Goal: Task Accomplishment & Management: Complete application form

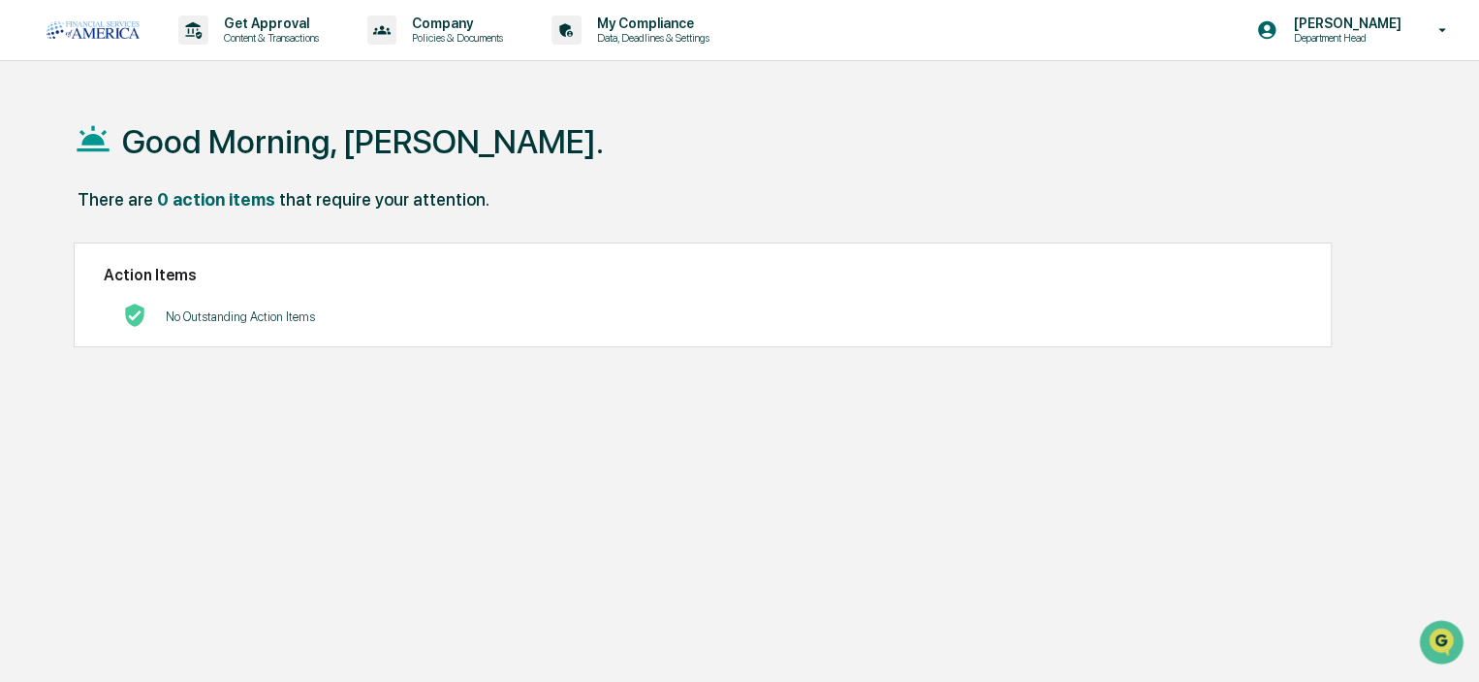
click at [276, 34] on p "Content & Transactions" at bounding box center [268, 38] width 120 height 14
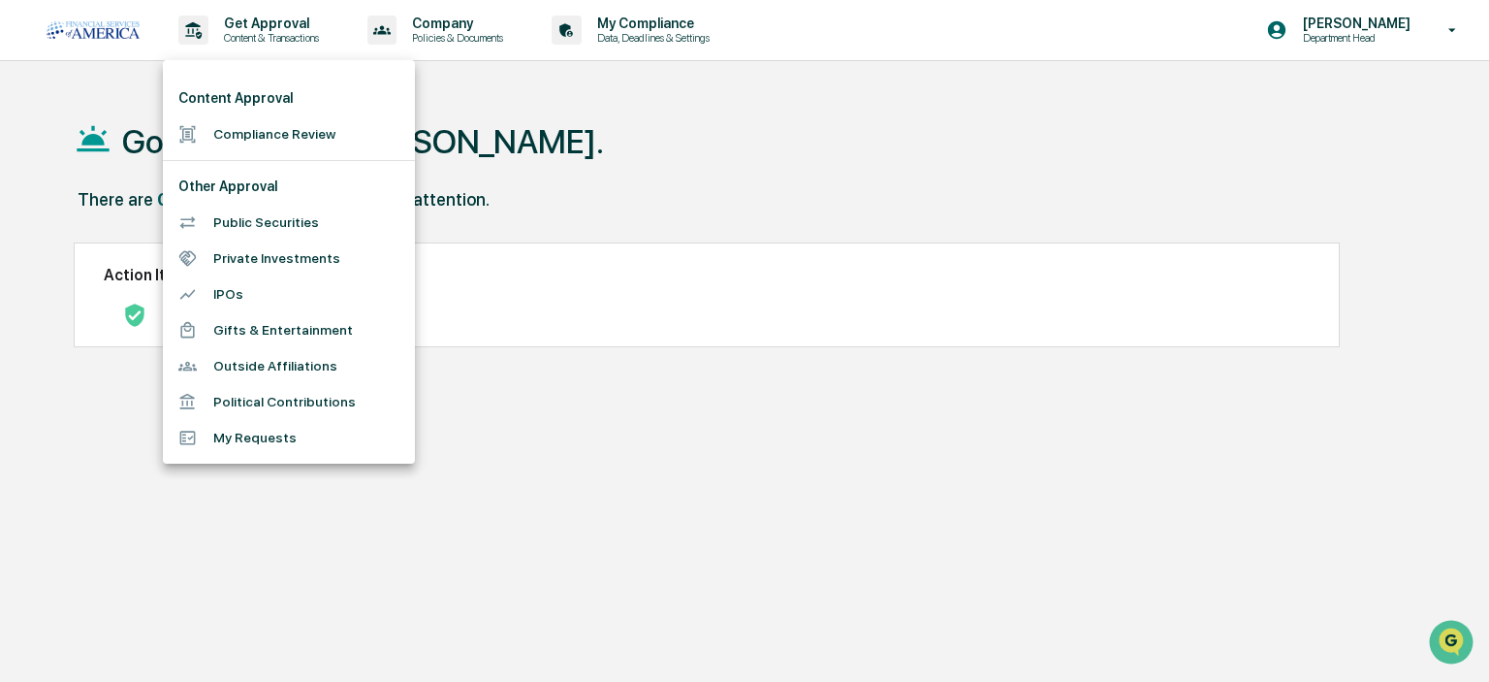
click at [247, 141] on li "Compliance Review" at bounding box center [289, 134] width 252 height 36
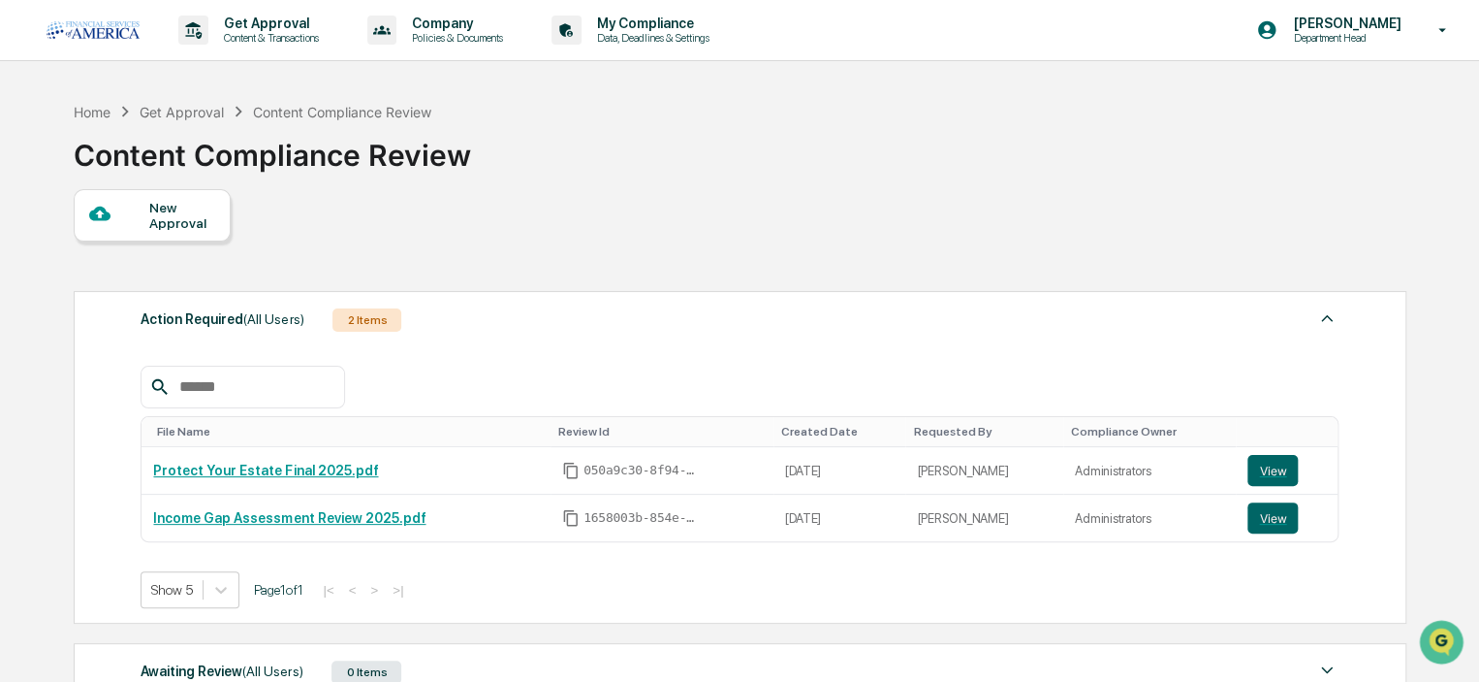
click at [174, 227] on div "New Approval" at bounding box center [181, 215] width 65 height 31
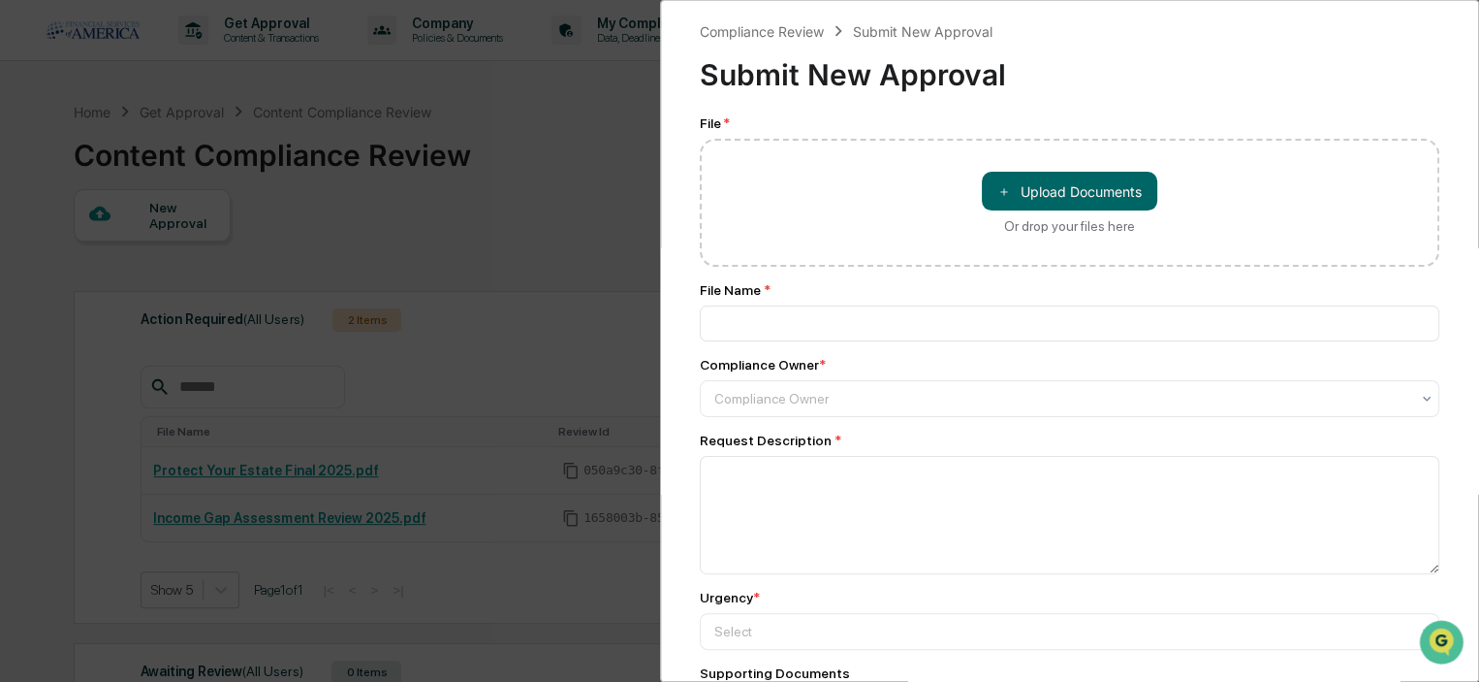
click at [1002, 193] on span "＋" at bounding box center [1005, 191] width 14 height 18
type input "**********"
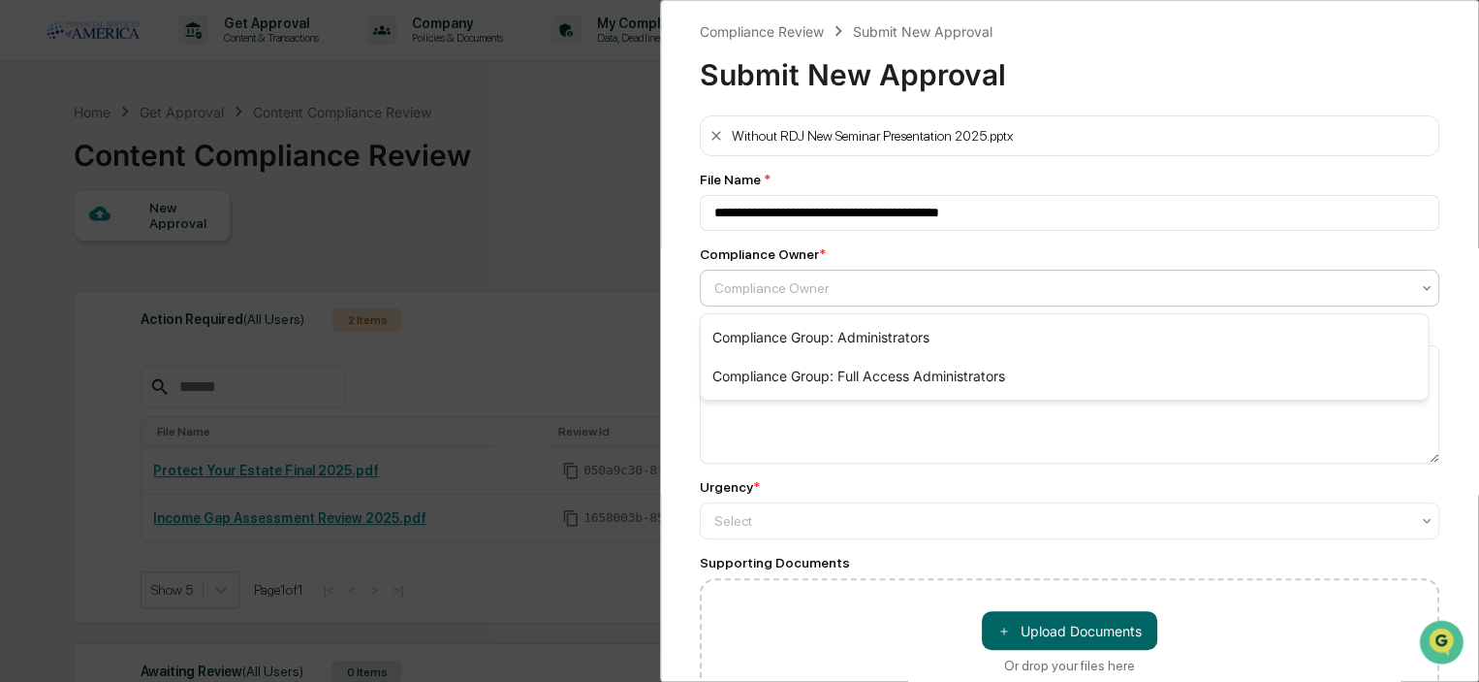
click at [783, 291] on div at bounding box center [1062, 287] width 695 height 19
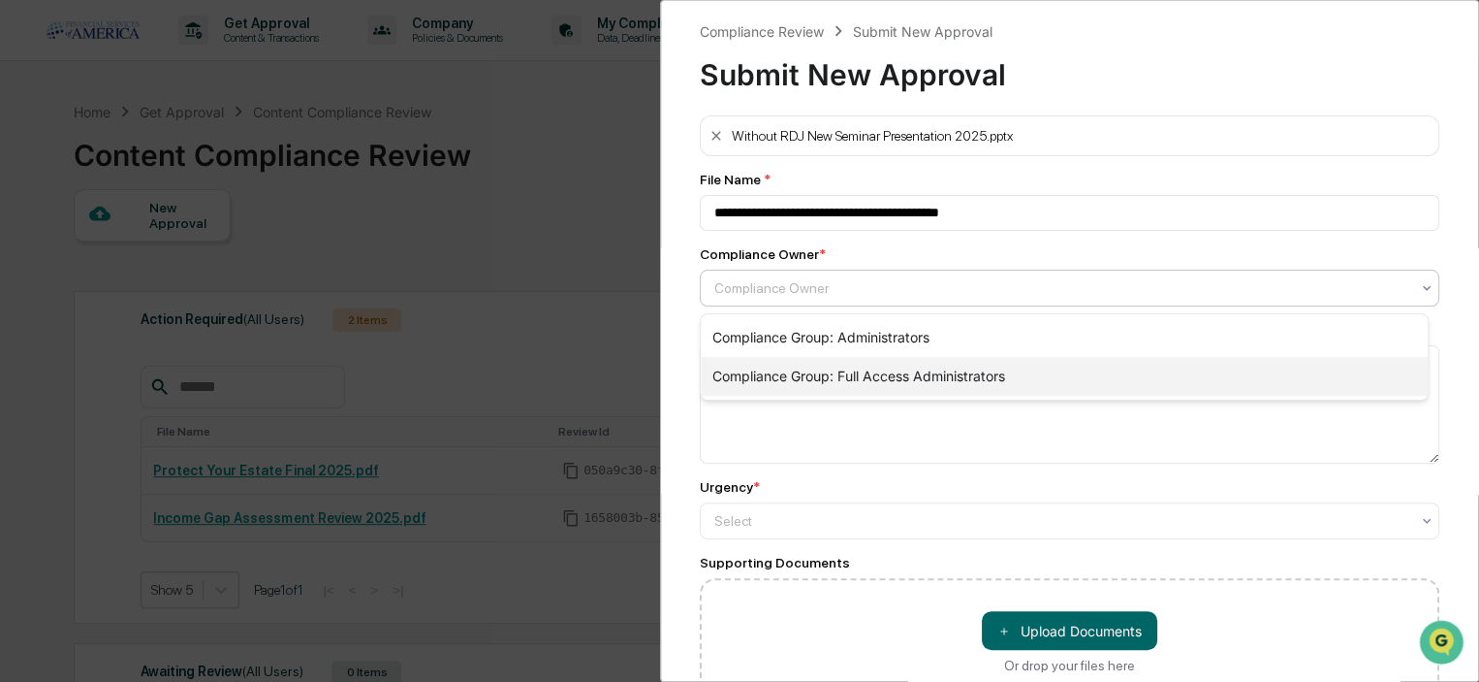
click at [767, 370] on div "Compliance Group: Full Access Administrators" at bounding box center [1064, 376] width 727 height 39
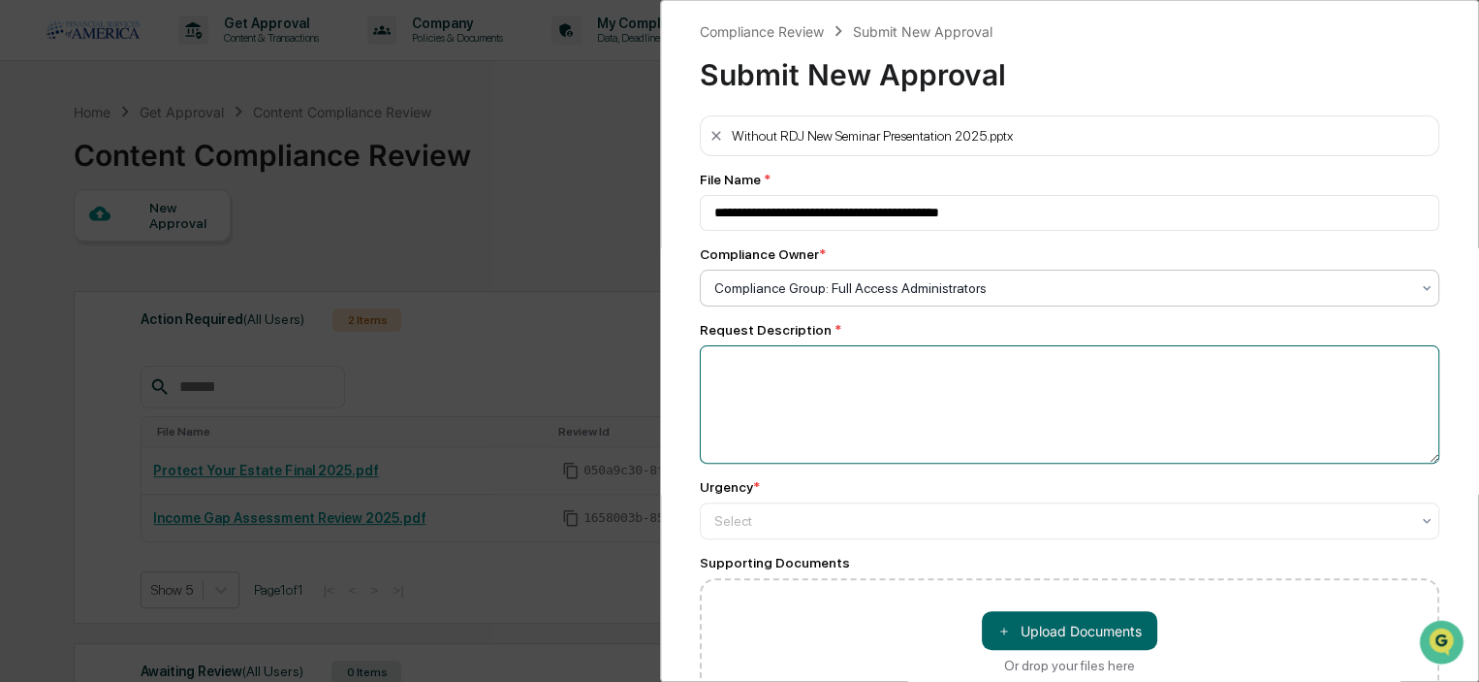
click at [753, 408] on textarea at bounding box center [1070, 404] width 740 height 118
type textarea "**********"
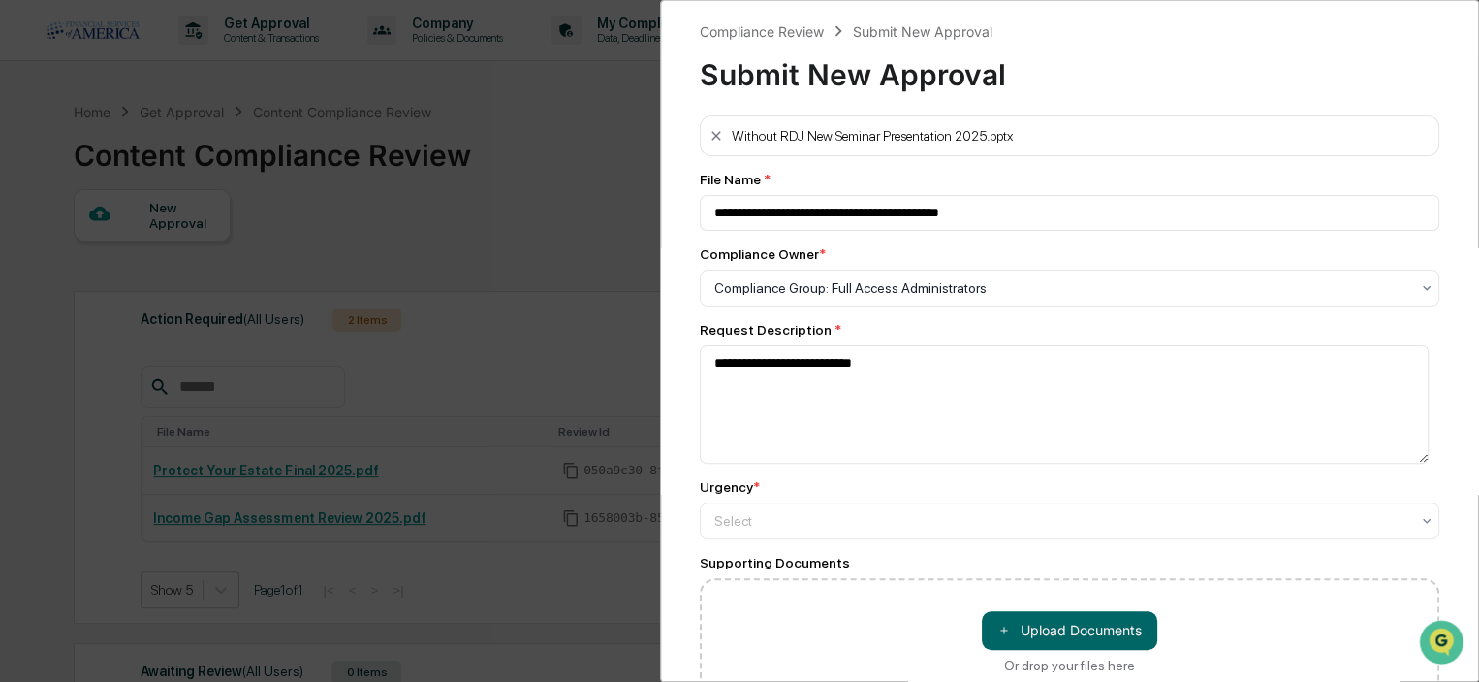
click at [741, 302] on div "Select" at bounding box center [1062, 287] width 715 height 27
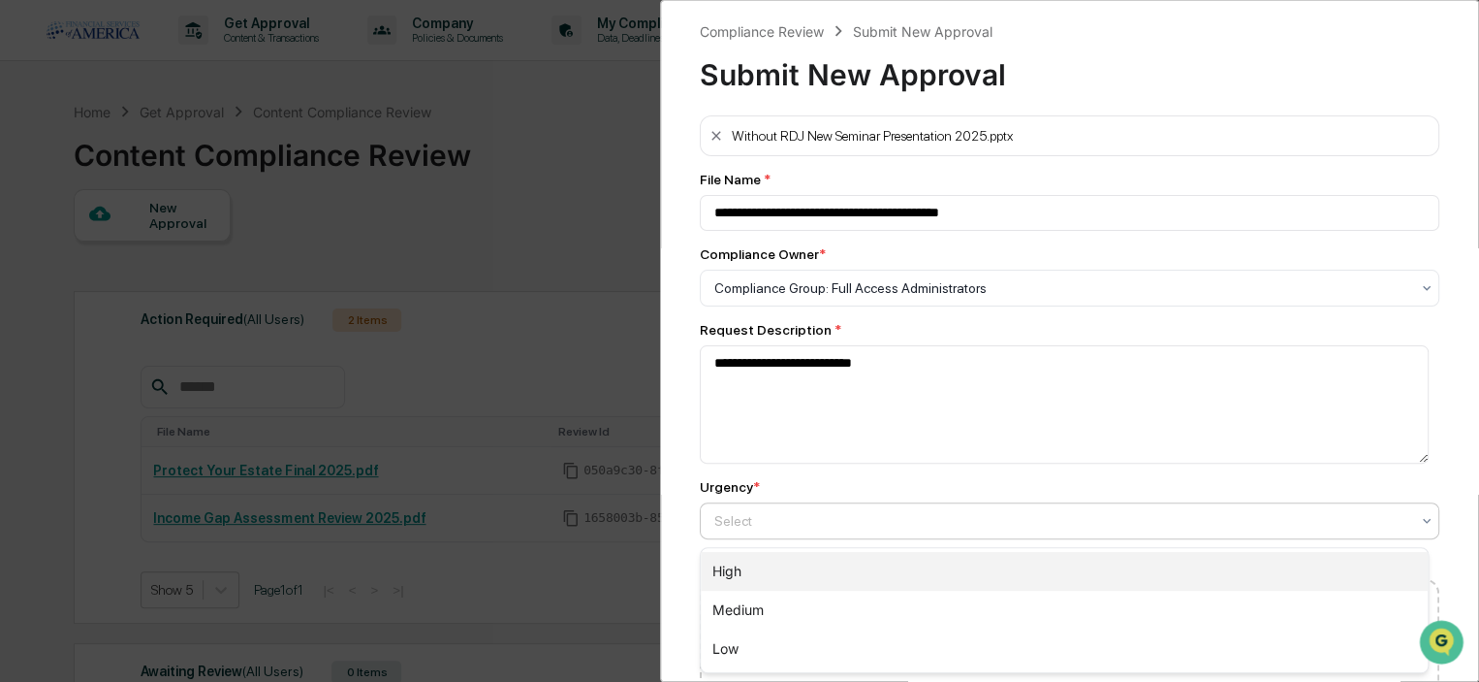
click at [737, 568] on div "High" at bounding box center [1064, 571] width 727 height 39
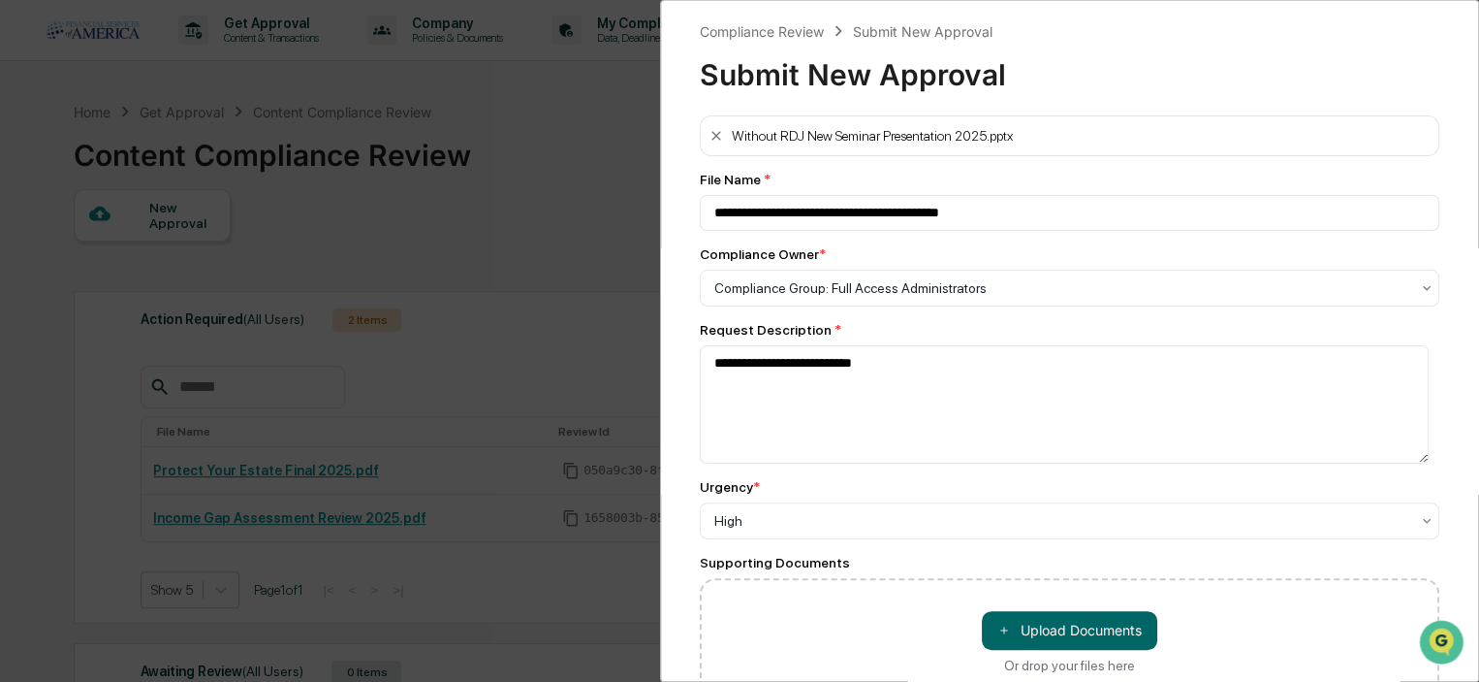
click at [690, 529] on div "**********" at bounding box center [1069, 341] width 819 height 682
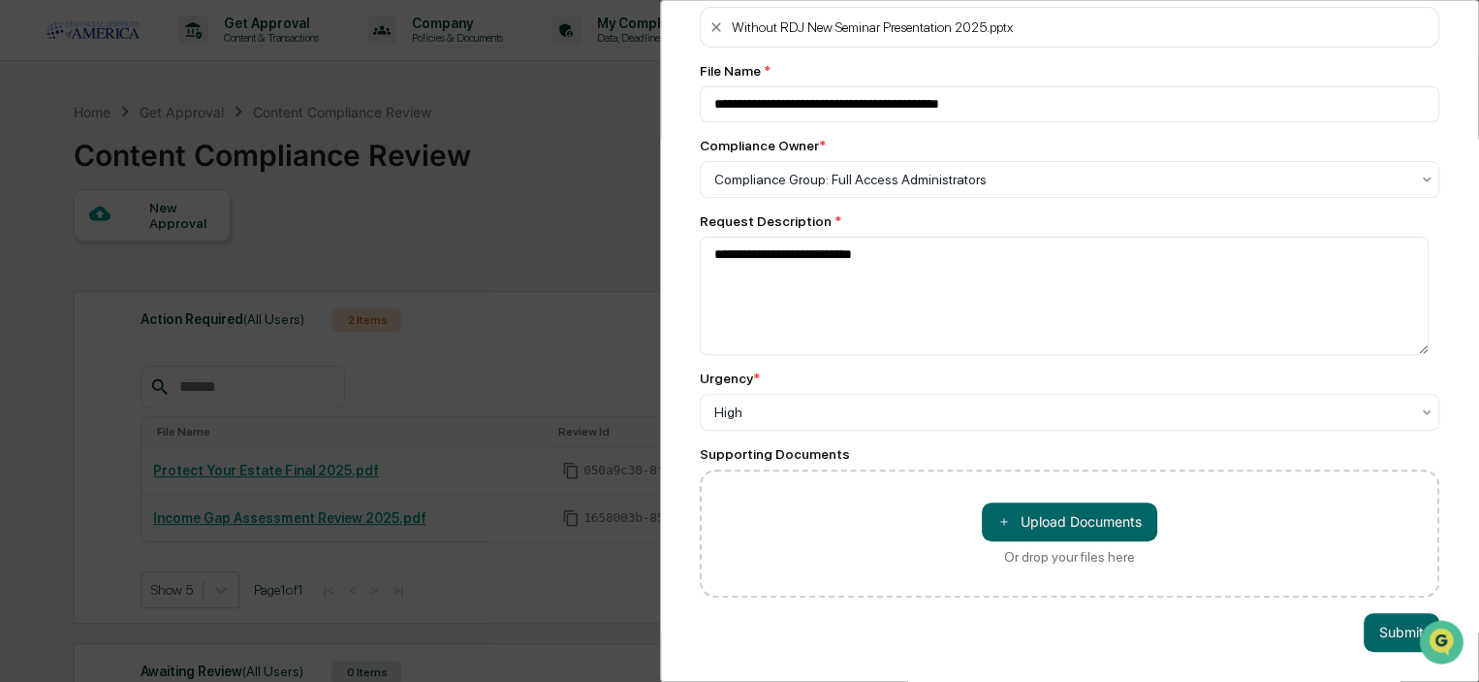
scroll to position [122, 0]
click at [1392, 628] on button "Submit" at bounding box center [1402, 632] width 76 height 39
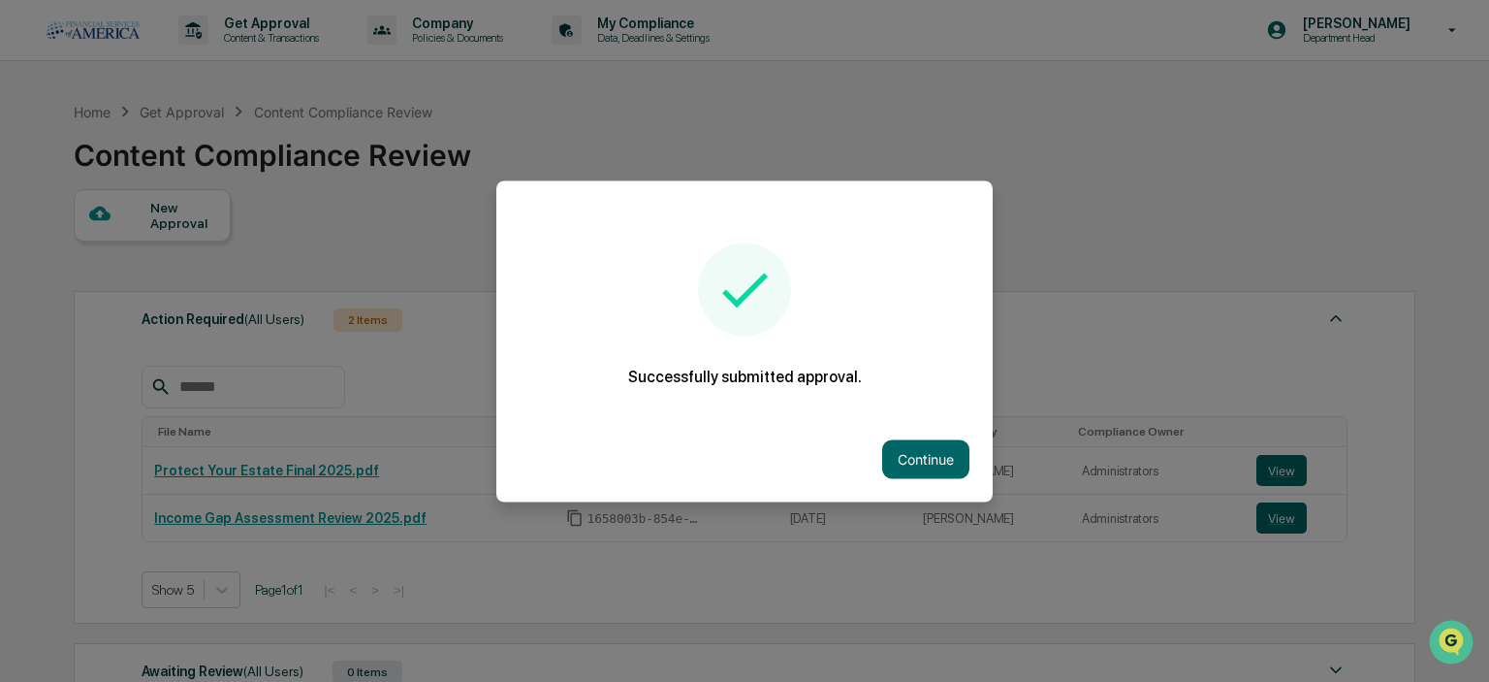
click at [923, 479] on div "Continue" at bounding box center [744, 458] width 496 height 85
click at [925, 467] on button "Continue" at bounding box center [925, 458] width 87 height 39
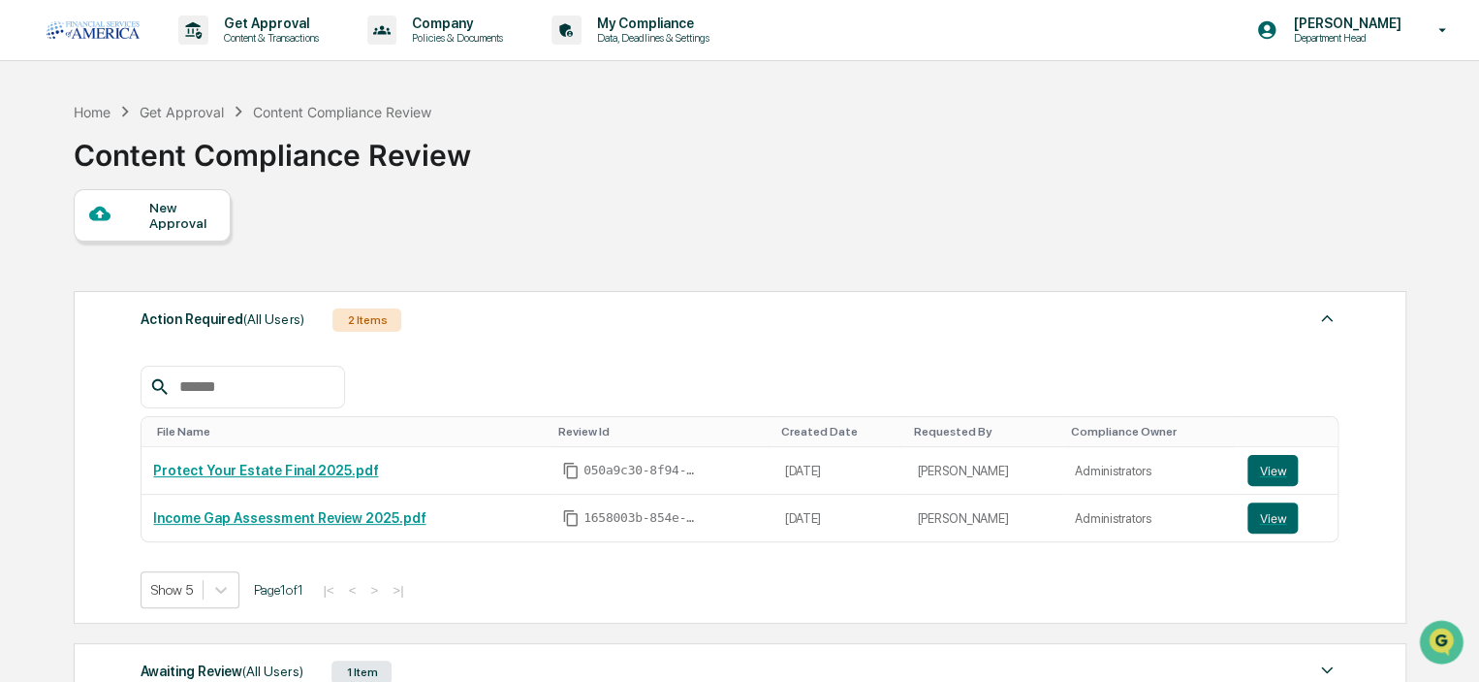
click at [174, 220] on div "New Approval" at bounding box center [181, 215] width 65 height 31
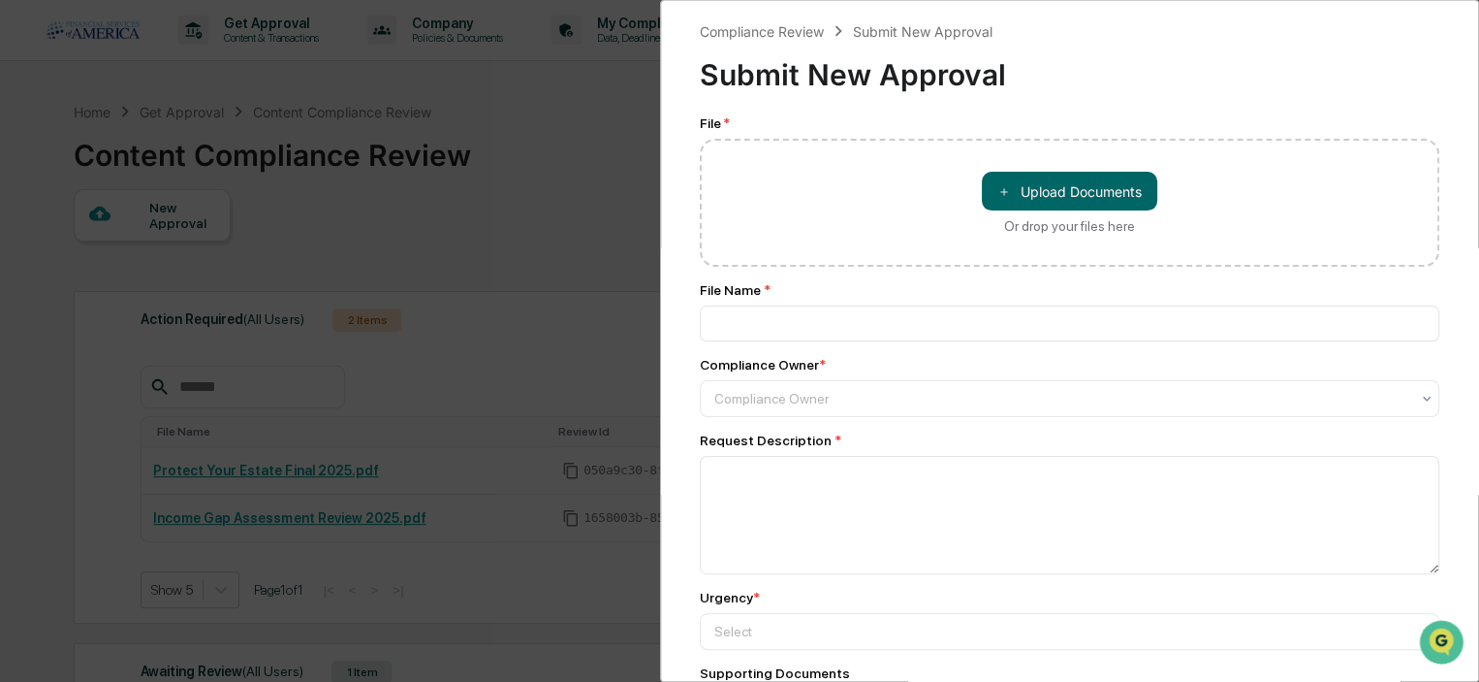
click at [987, 189] on button "＋ Upload Documents" at bounding box center [1069, 191] width 175 height 39
drag, startPoint x: 1033, startPoint y: 180, endPoint x: 1024, endPoint y: 185, distance: 10.0
click at [1027, 182] on button "＋ Upload Documents" at bounding box center [1069, 191] width 175 height 39
type input "**********"
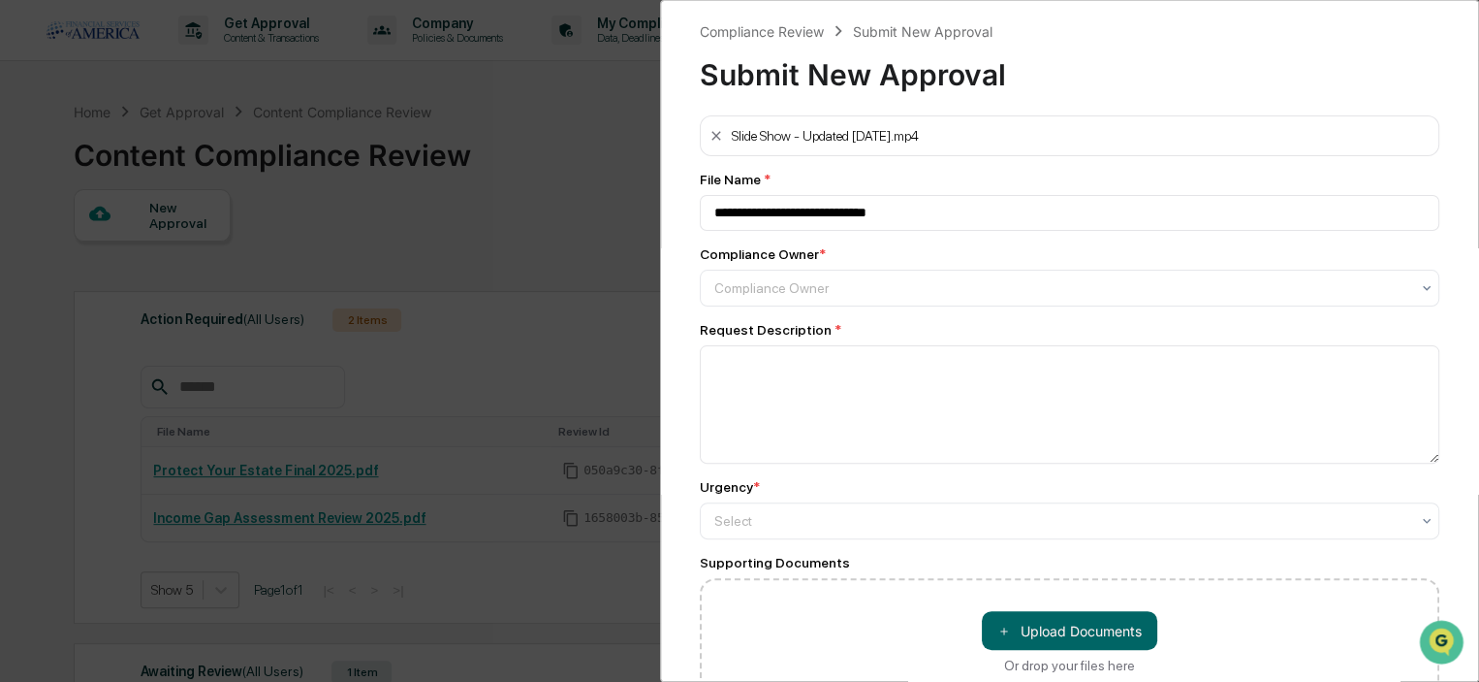
click at [725, 289] on div at bounding box center [1062, 287] width 695 height 19
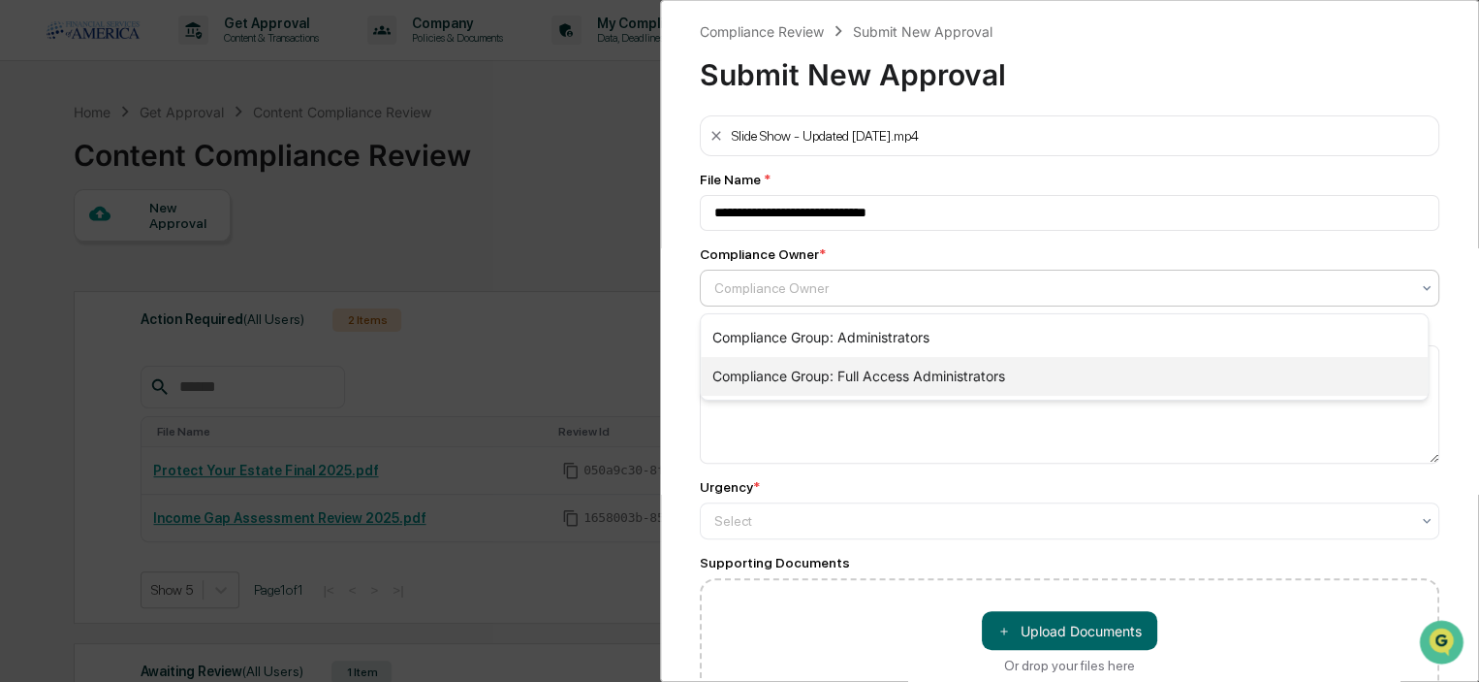
click at [752, 375] on div "Compliance Group: Full Access Administrators" at bounding box center [1064, 376] width 727 height 39
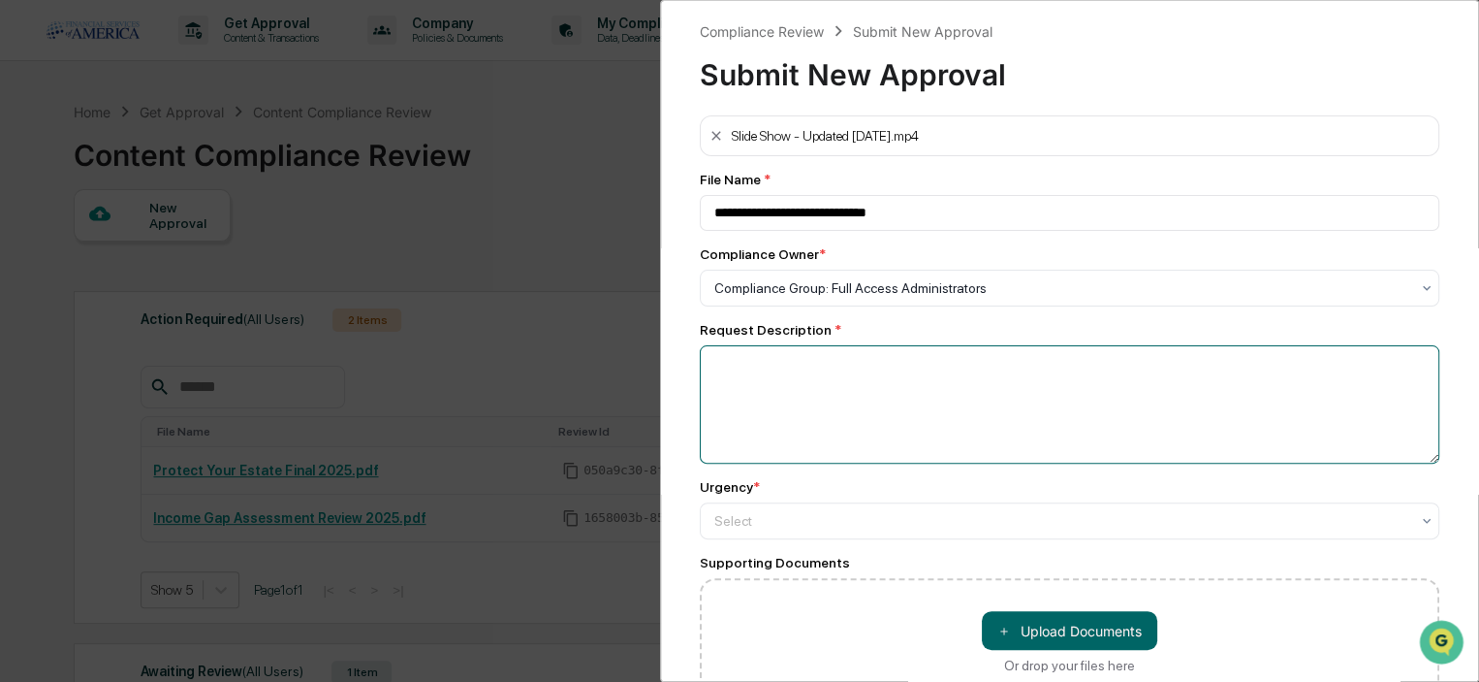
click at [747, 392] on textarea at bounding box center [1070, 404] width 740 height 118
type textarea "**********"
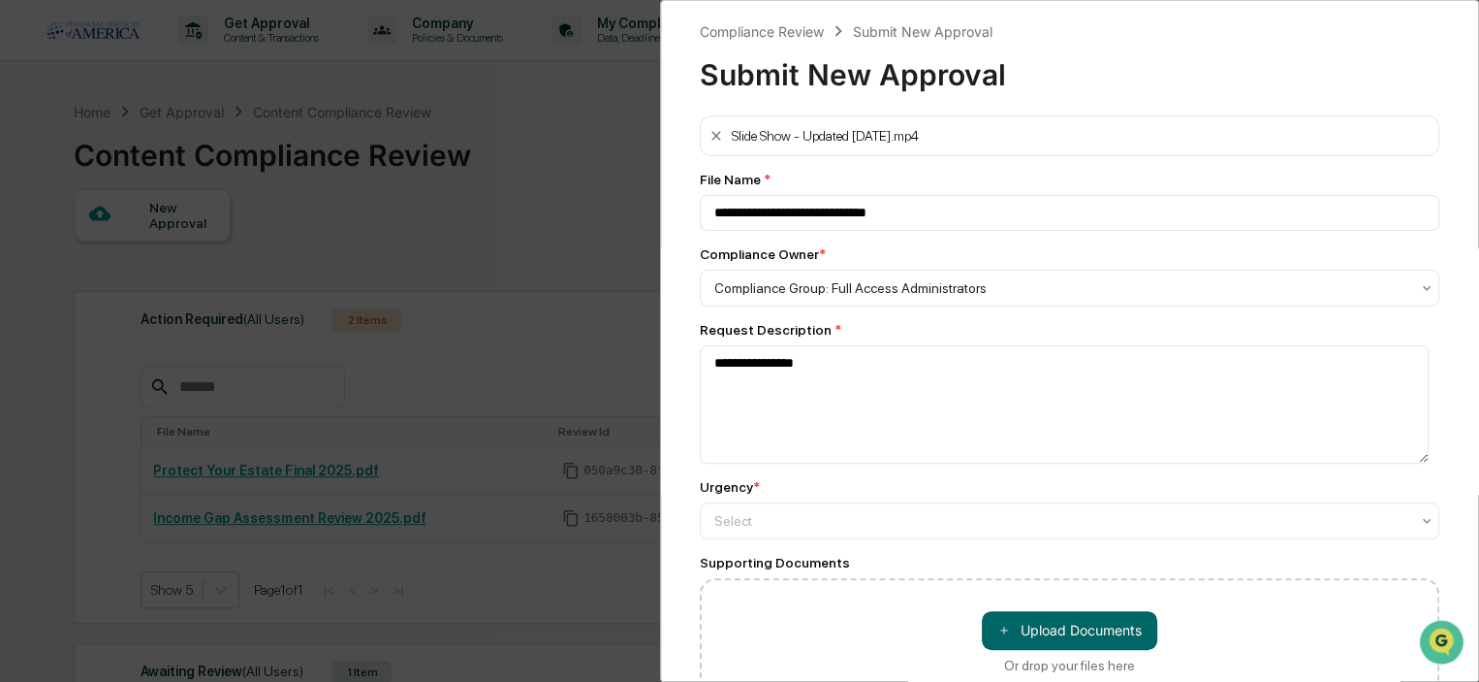
click at [783, 298] on div at bounding box center [1062, 287] width 695 height 19
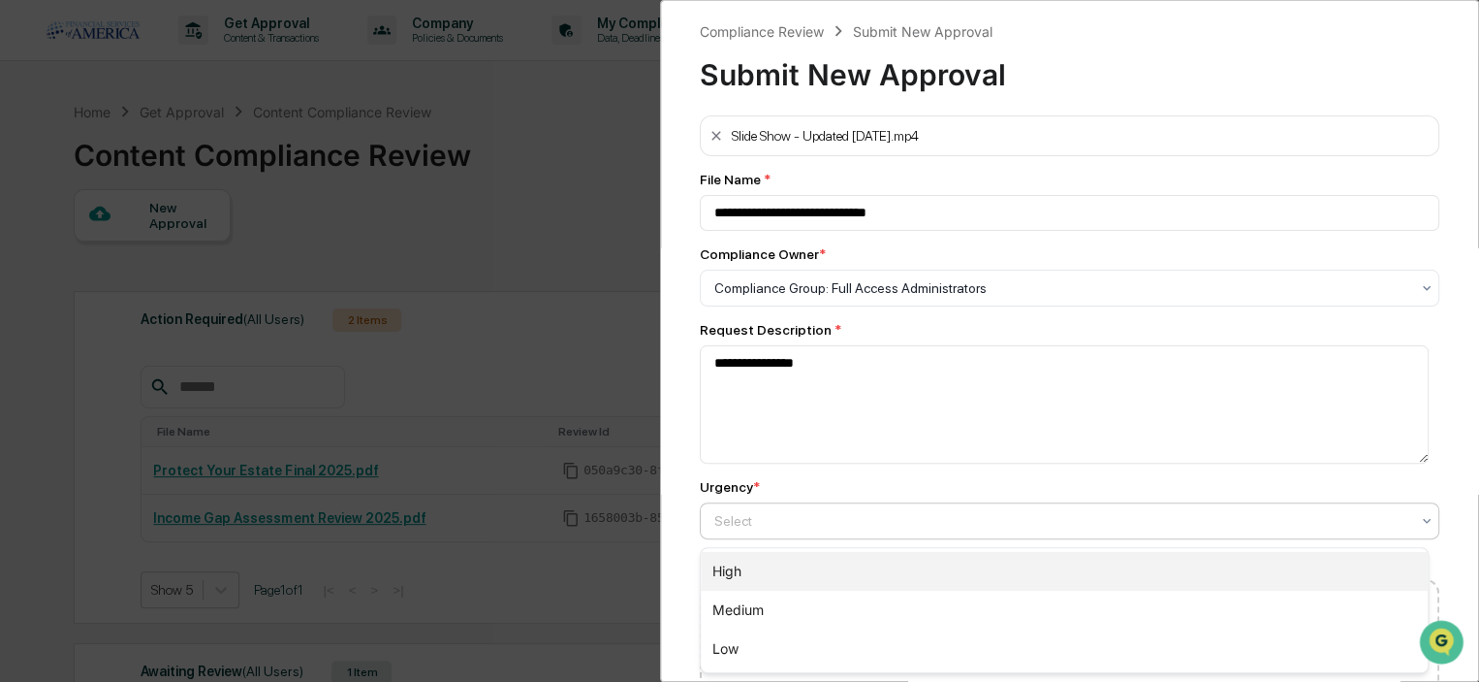
click at [757, 573] on div "High" at bounding box center [1064, 571] width 727 height 39
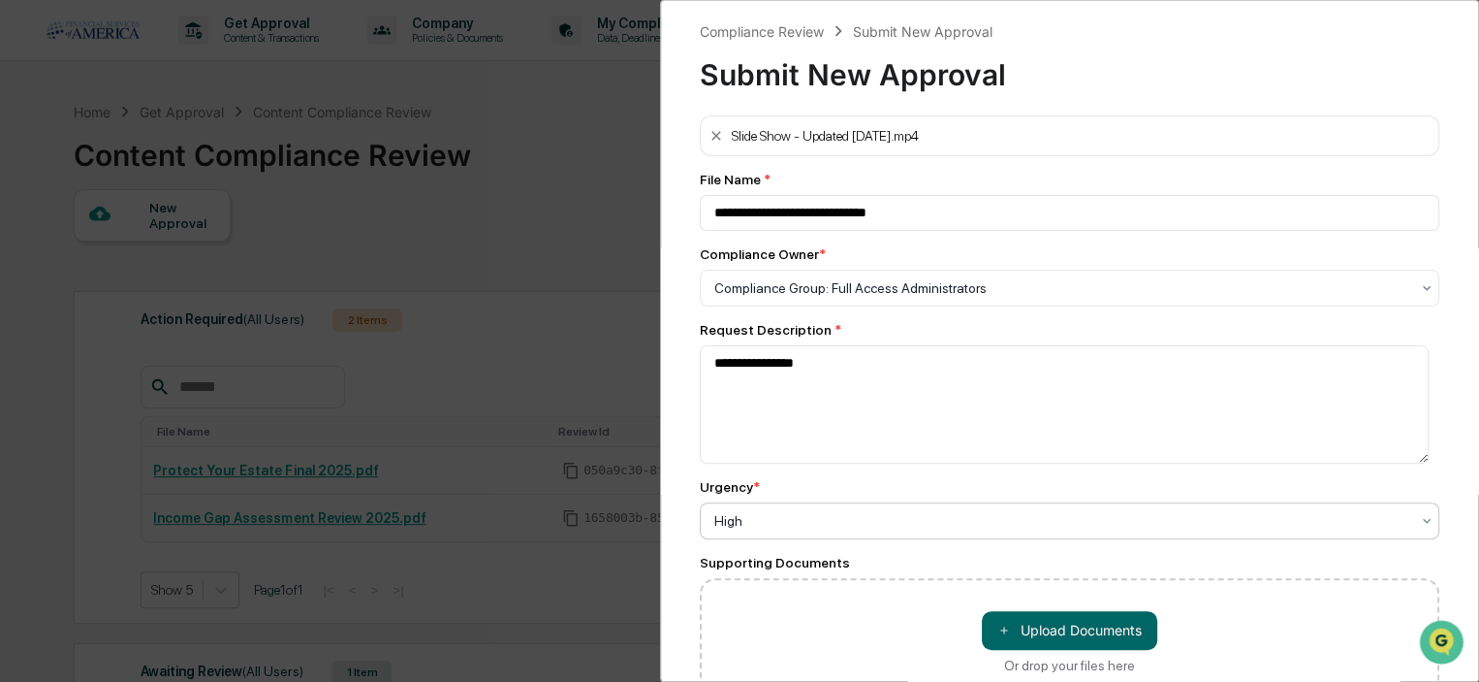
click at [638, 527] on div "**********" at bounding box center [739, 341] width 1479 height 682
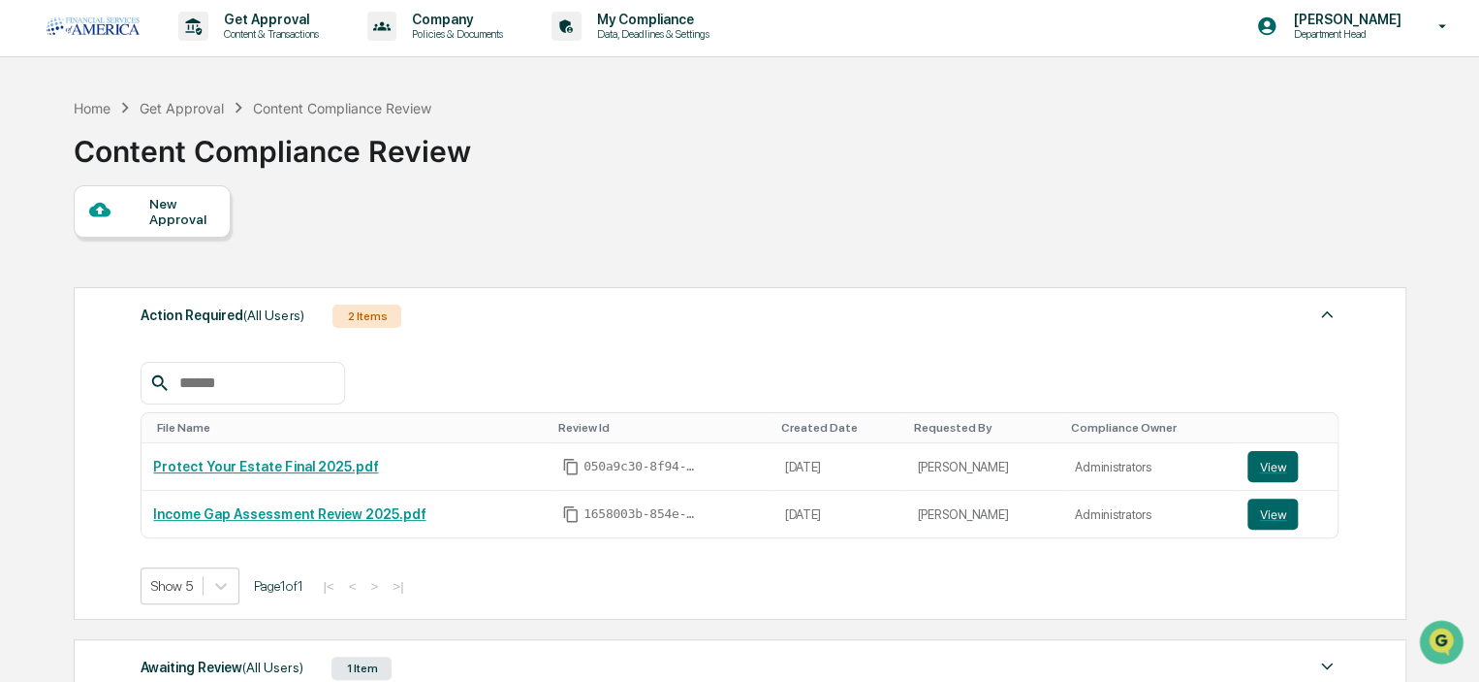
scroll to position [0, 0]
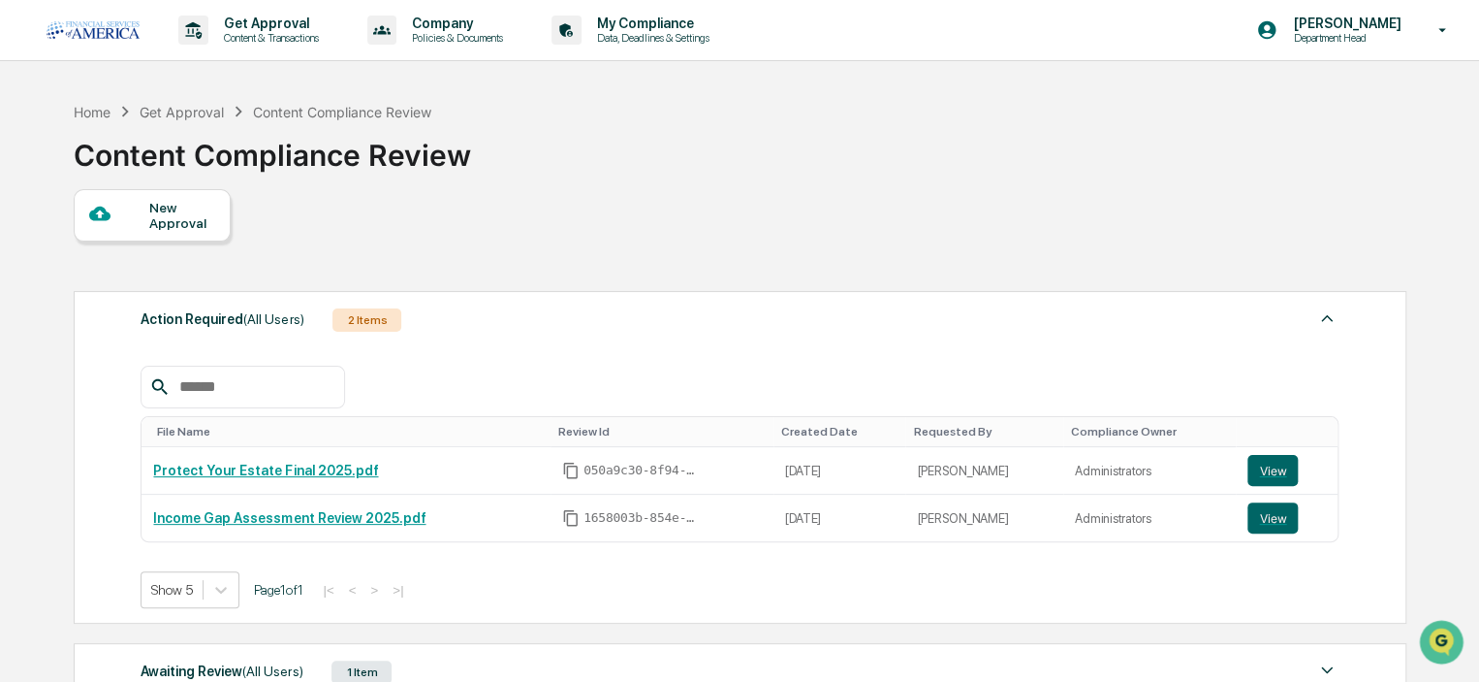
click at [139, 217] on div at bounding box center [119, 215] width 61 height 24
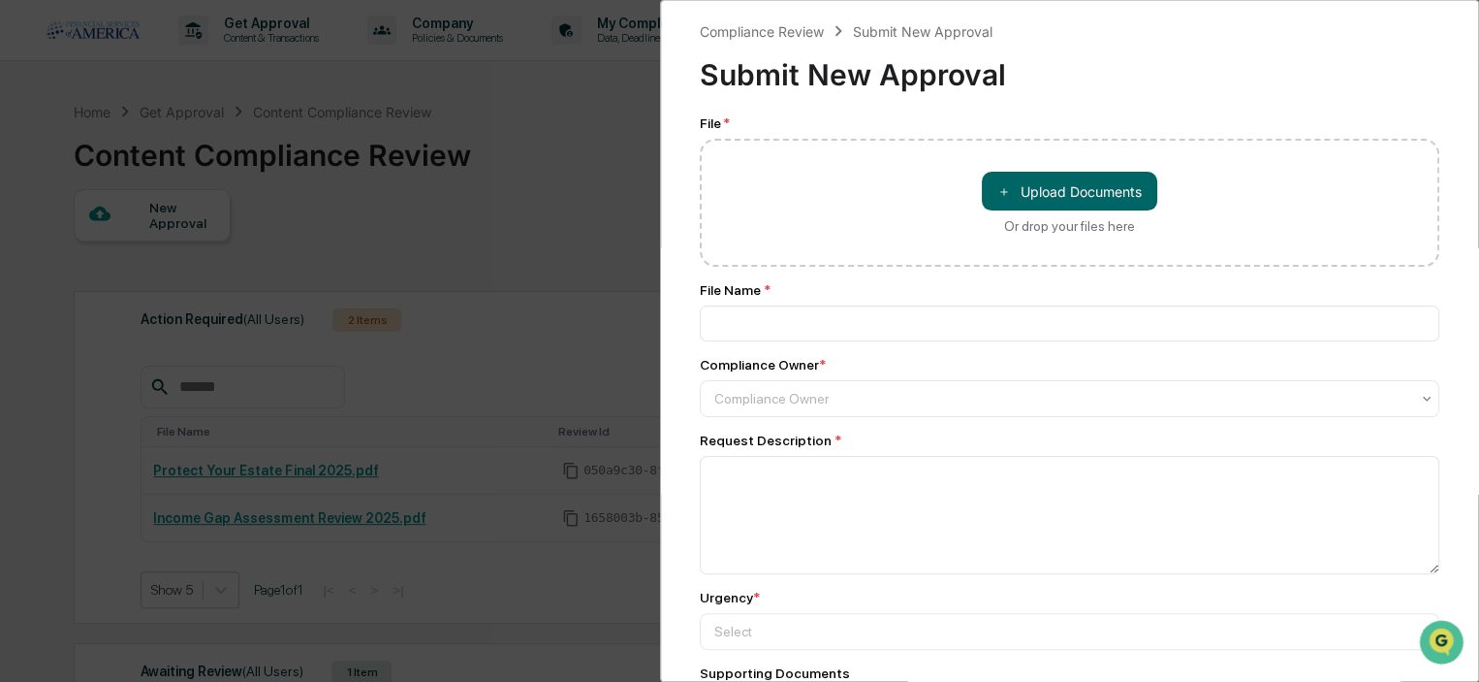
click at [1043, 184] on button "＋ Upload Documents" at bounding box center [1069, 191] width 175 height 39
type input "**********"
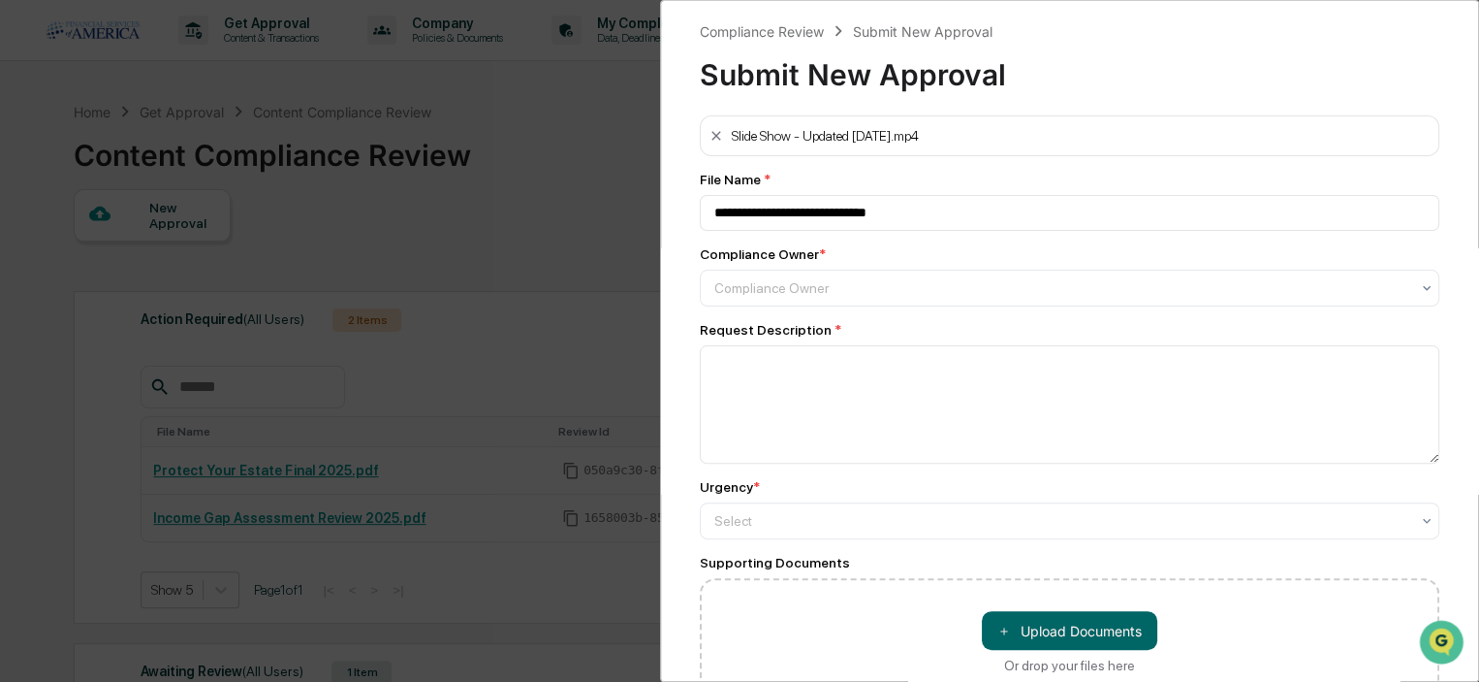
click at [804, 289] on div at bounding box center [1062, 287] width 695 height 19
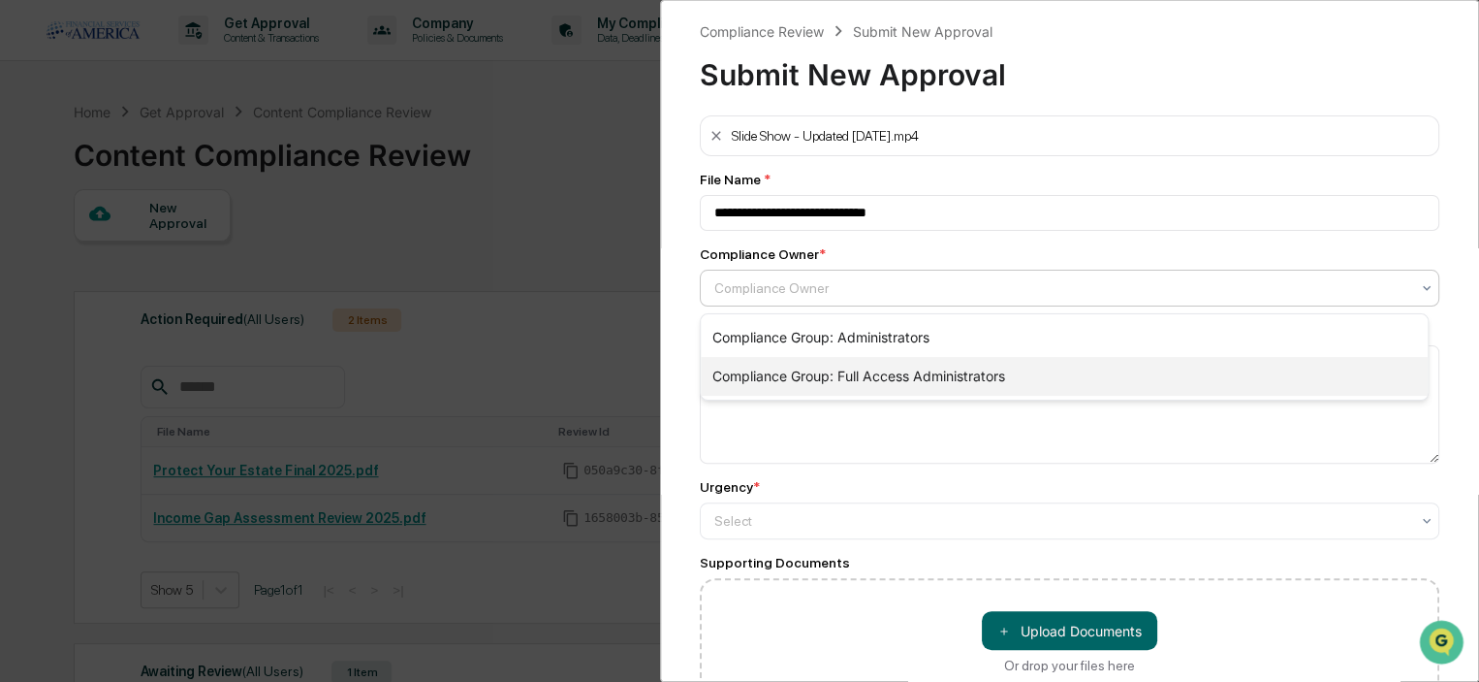
drag, startPoint x: 805, startPoint y: 371, endPoint x: 802, endPoint y: 382, distance: 11.1
click at [805, 371] on div "Compliance Group: Full Access Administrators" at bounding box center [1064, 376] width 727 height 39
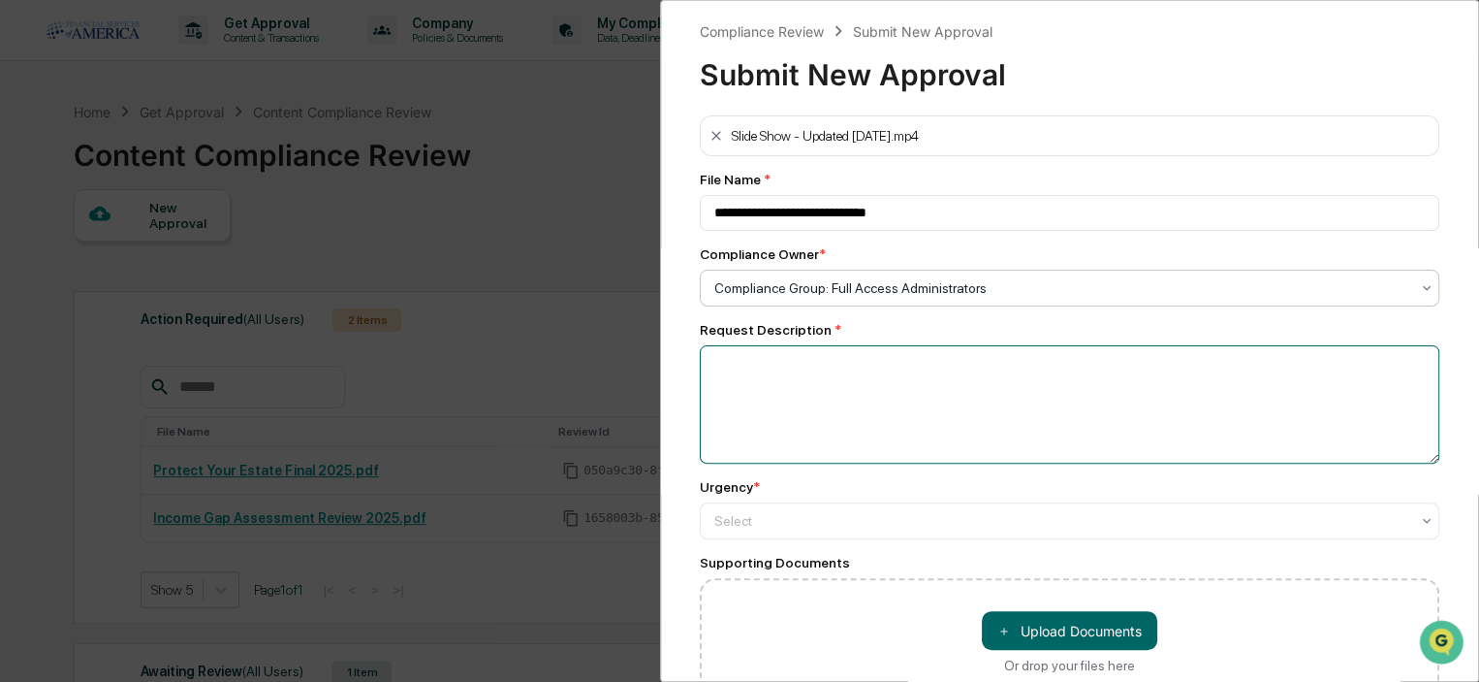
click at [790, 391] on textarea at bounding box center [1070, 404] width 740 height 118
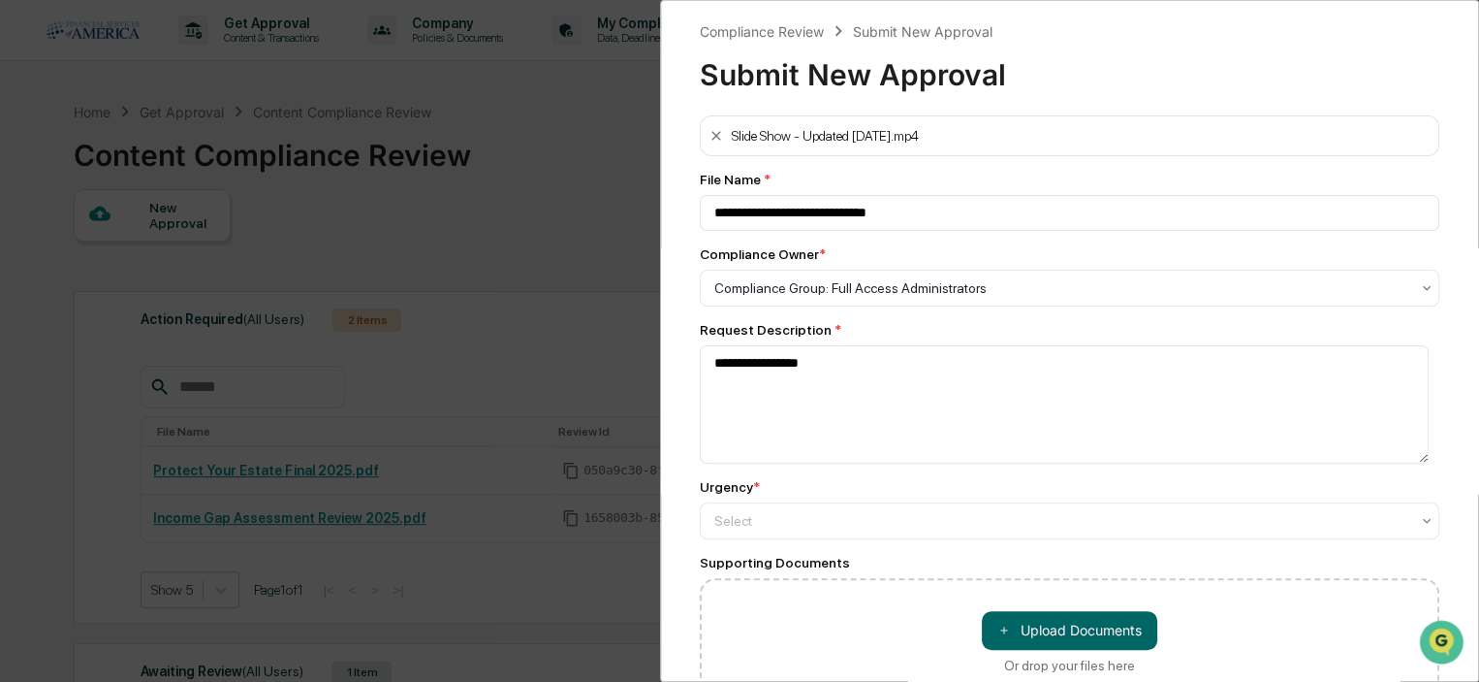
click at [772, 302] on div "Select" at bounding box center [1062, 287] width 715 height 27
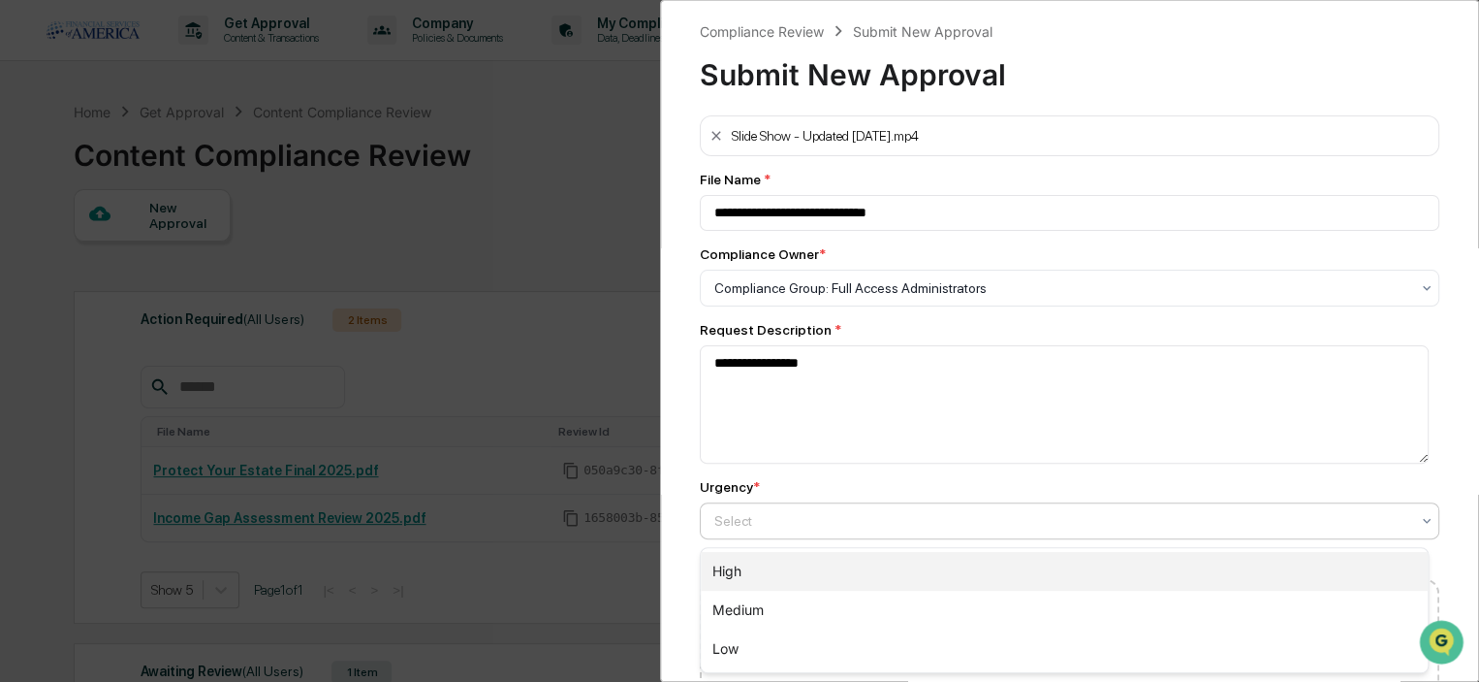
click at [749, 567] on div "High" at bounding box center [1064, 571] width 727 height 39
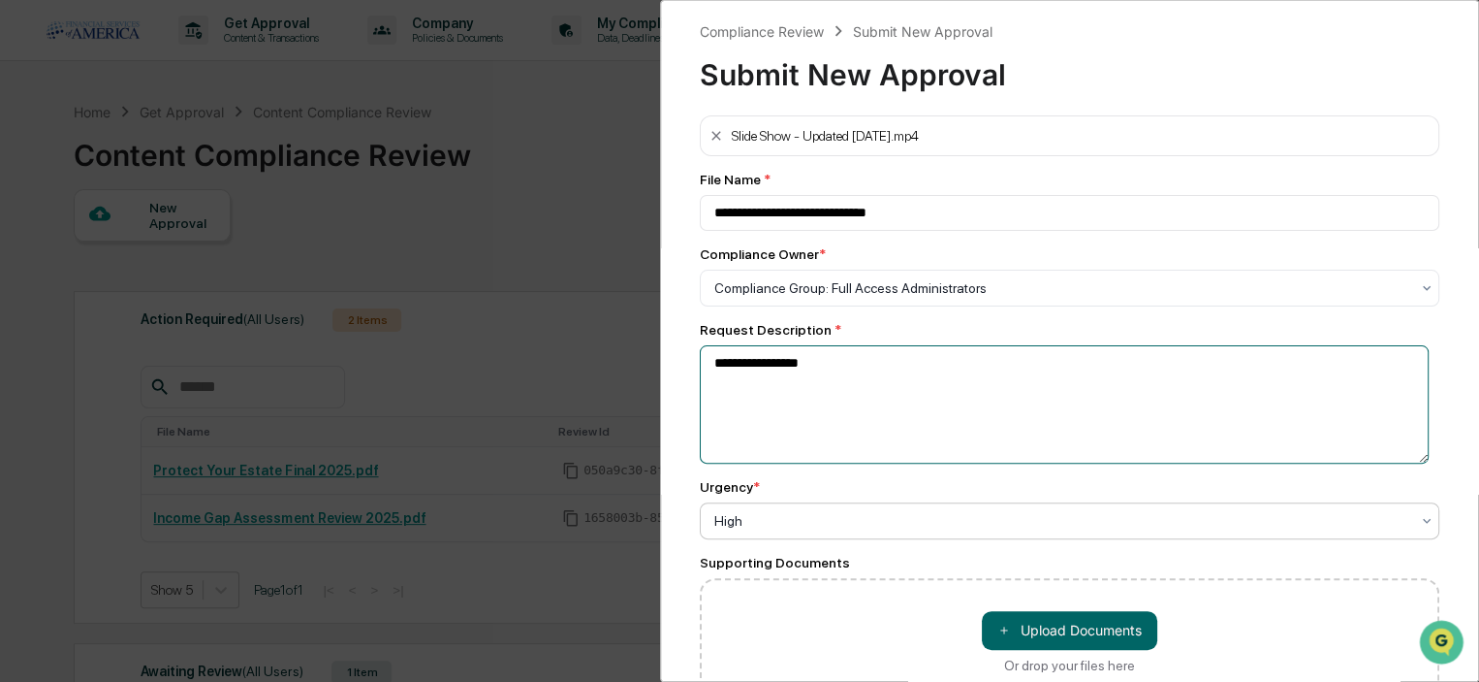
click at [845, 366] on textarea "**********" at bounding box center [1064, 404] width 729 height 118
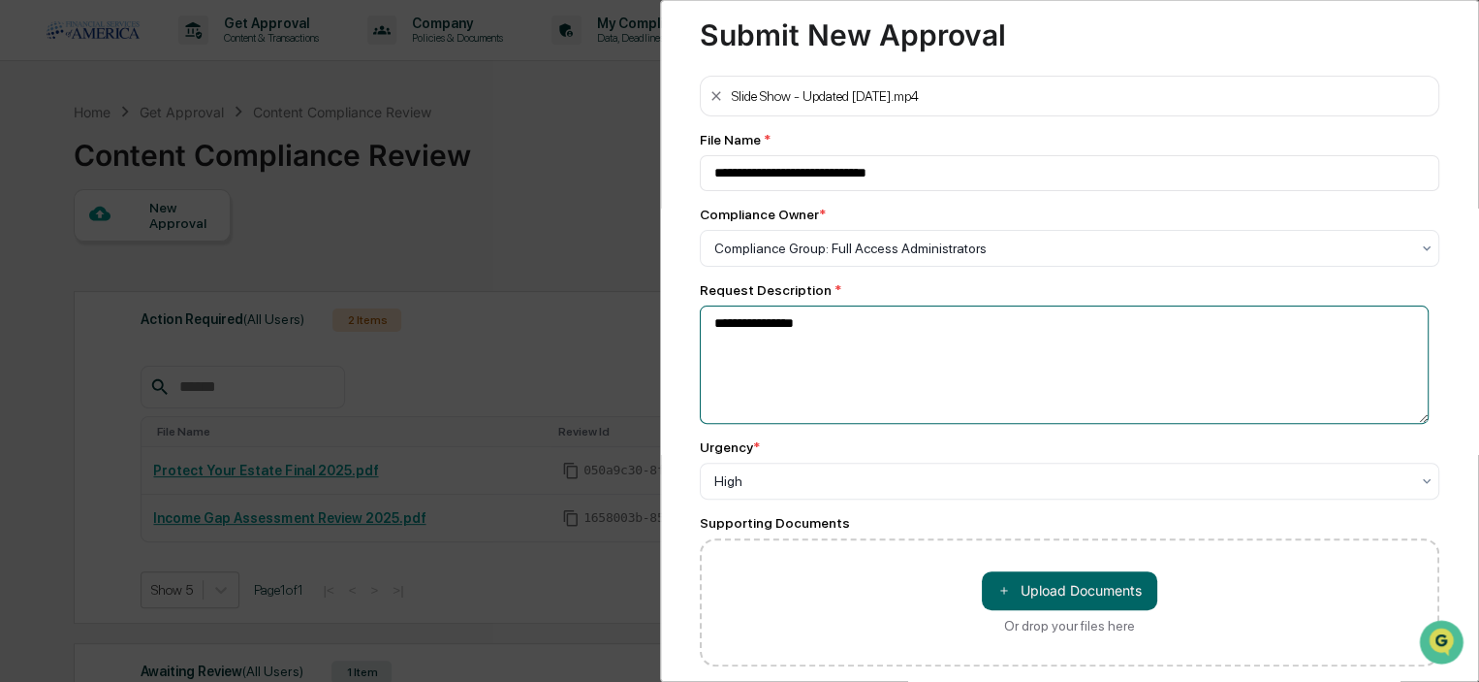
scroll to position [97, 0]
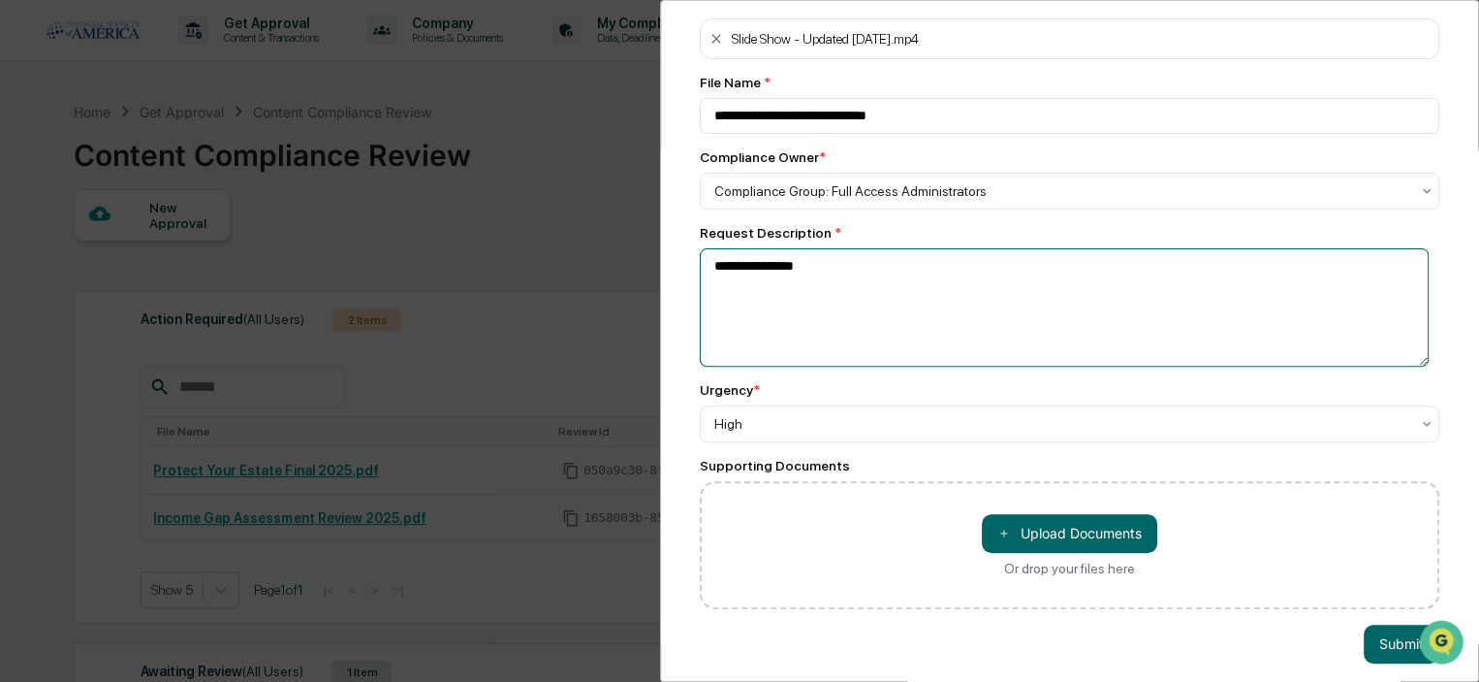
type textarea "**********"
click at [1381, 647] on button "Submit" at bounding box center [1402, 643] width 76 height 39
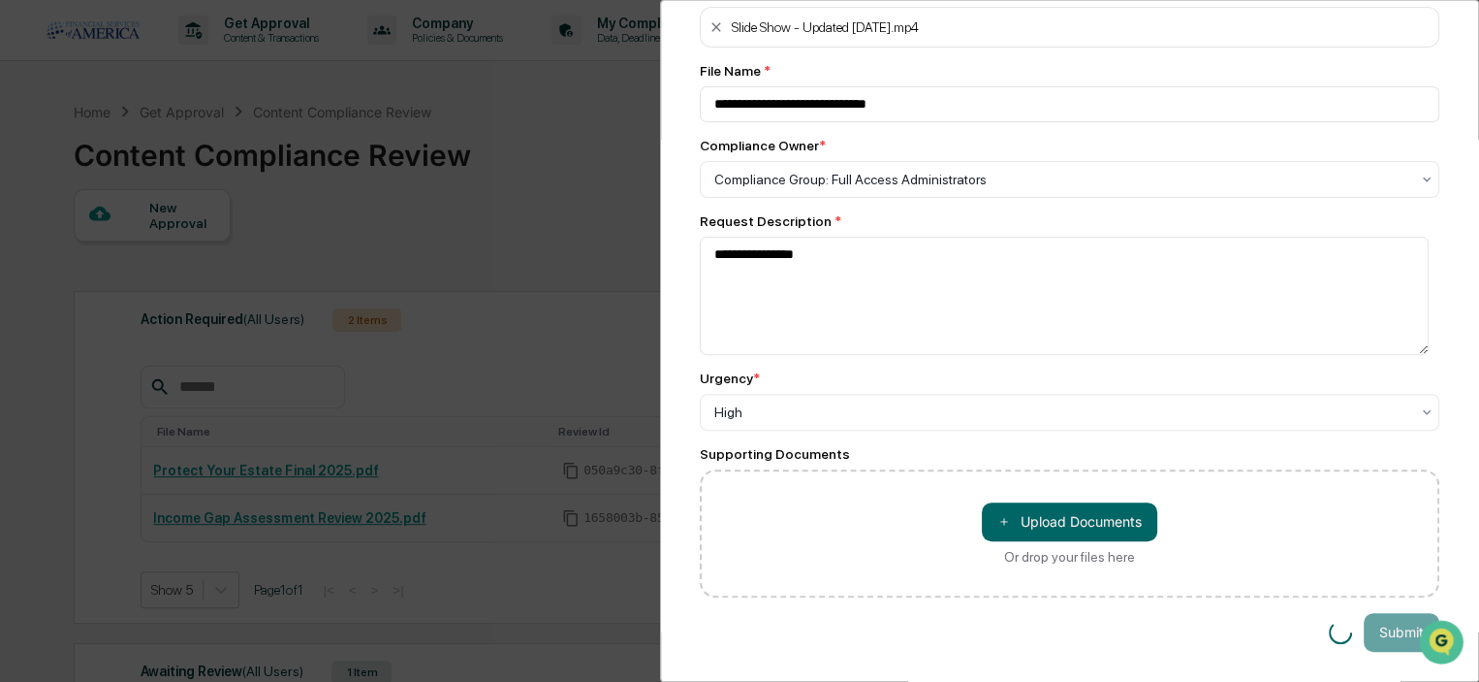
scroll to position [122, 0]
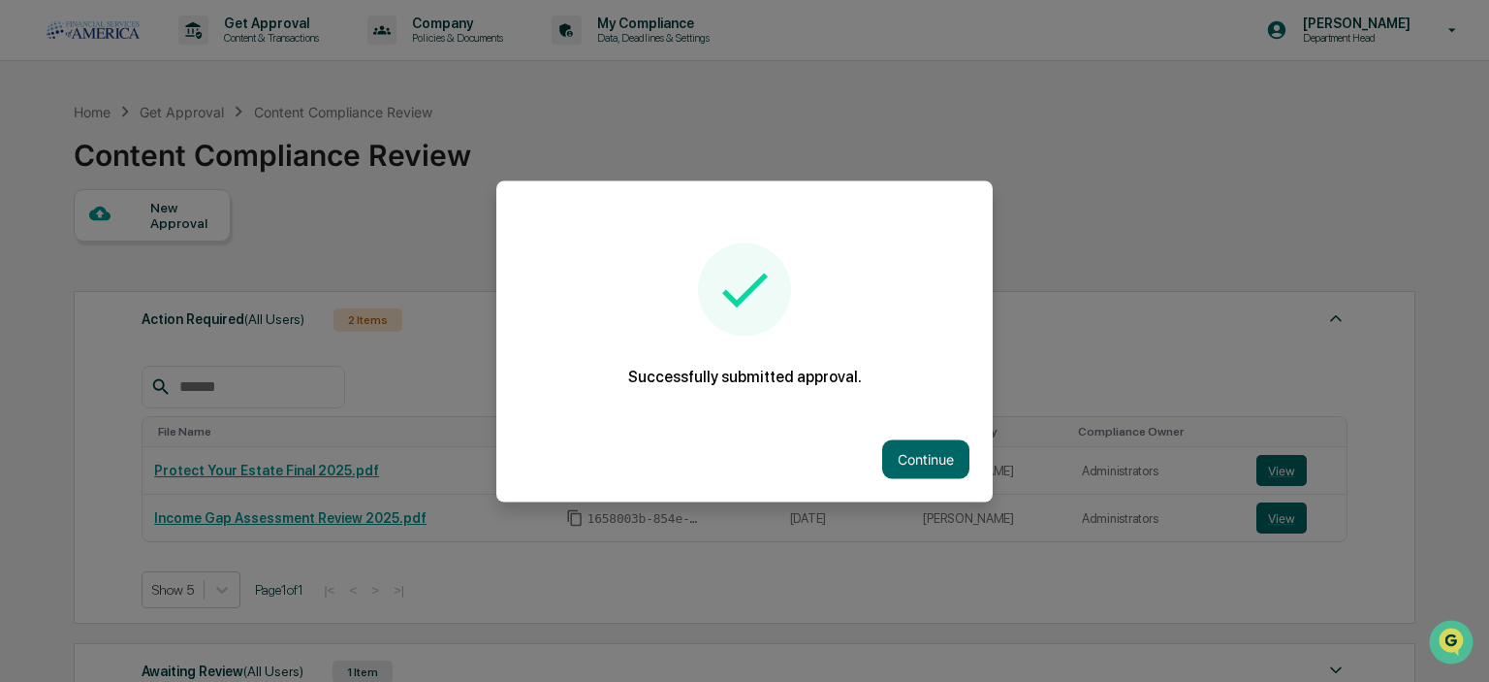
click at [927, 461] on button "Continue" at bounding box center [925, 458] width 87 height 39
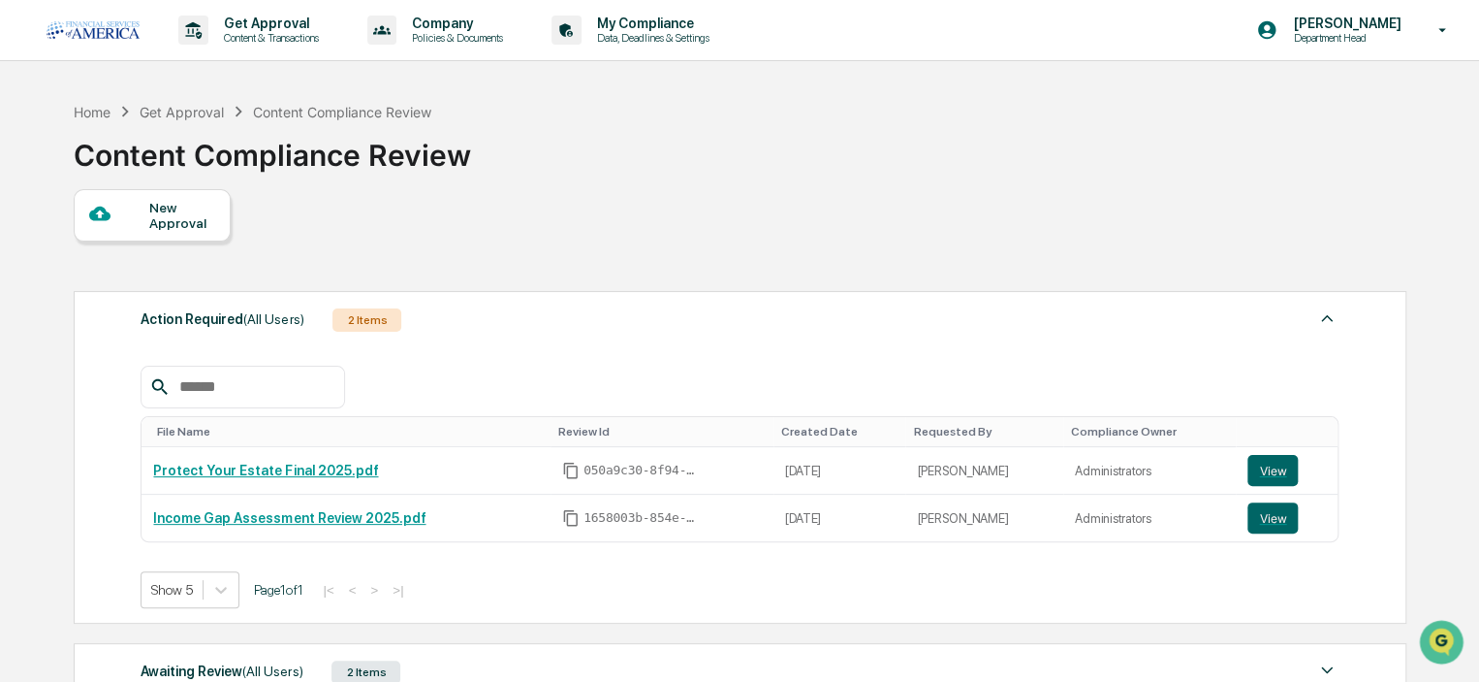
drag, startPoint x: 84, startPoint y: 407, endPoint x: 145, endPoint y: 549, distance: 154.2
click at [83, 409] on div "Action Required (All Users) 2 Items File Name Review Id Created Date Requested …" at bounding box center [740, 457] width 1333 height 333
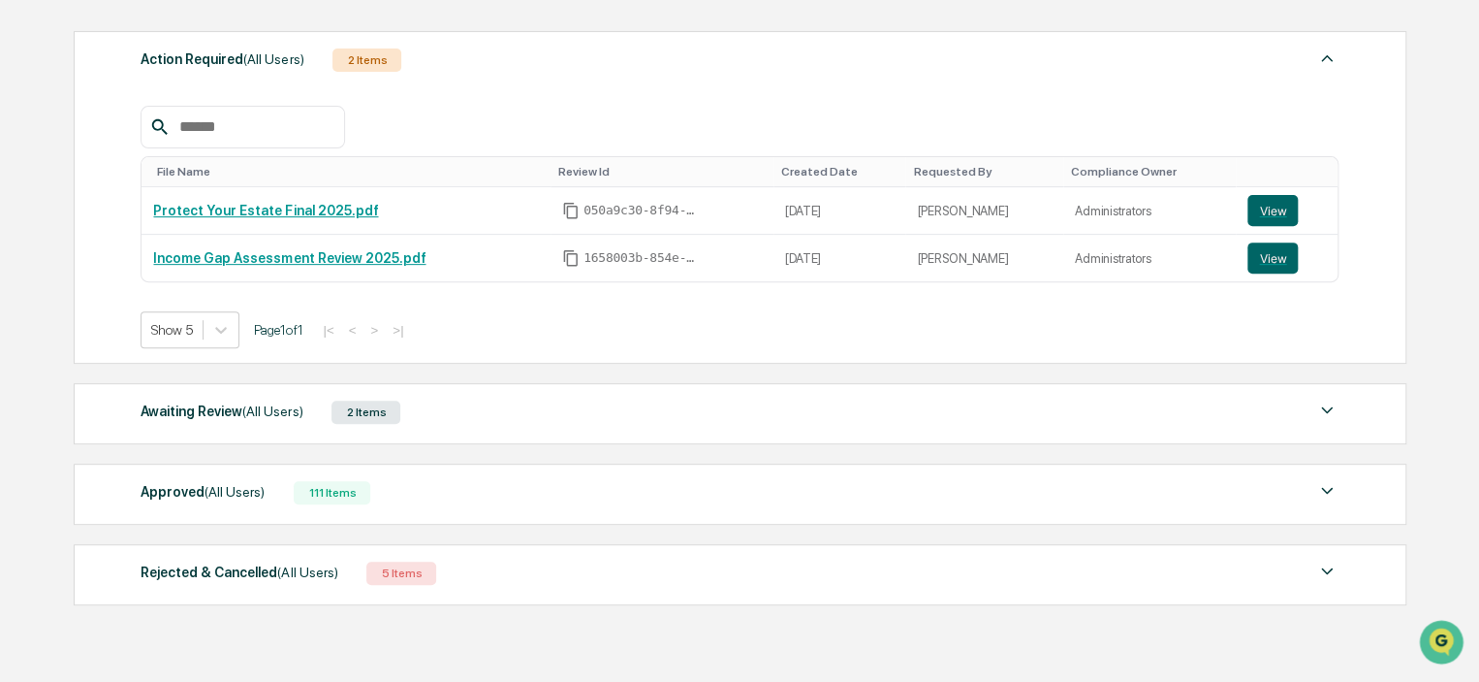
scroll to position [291, 0]
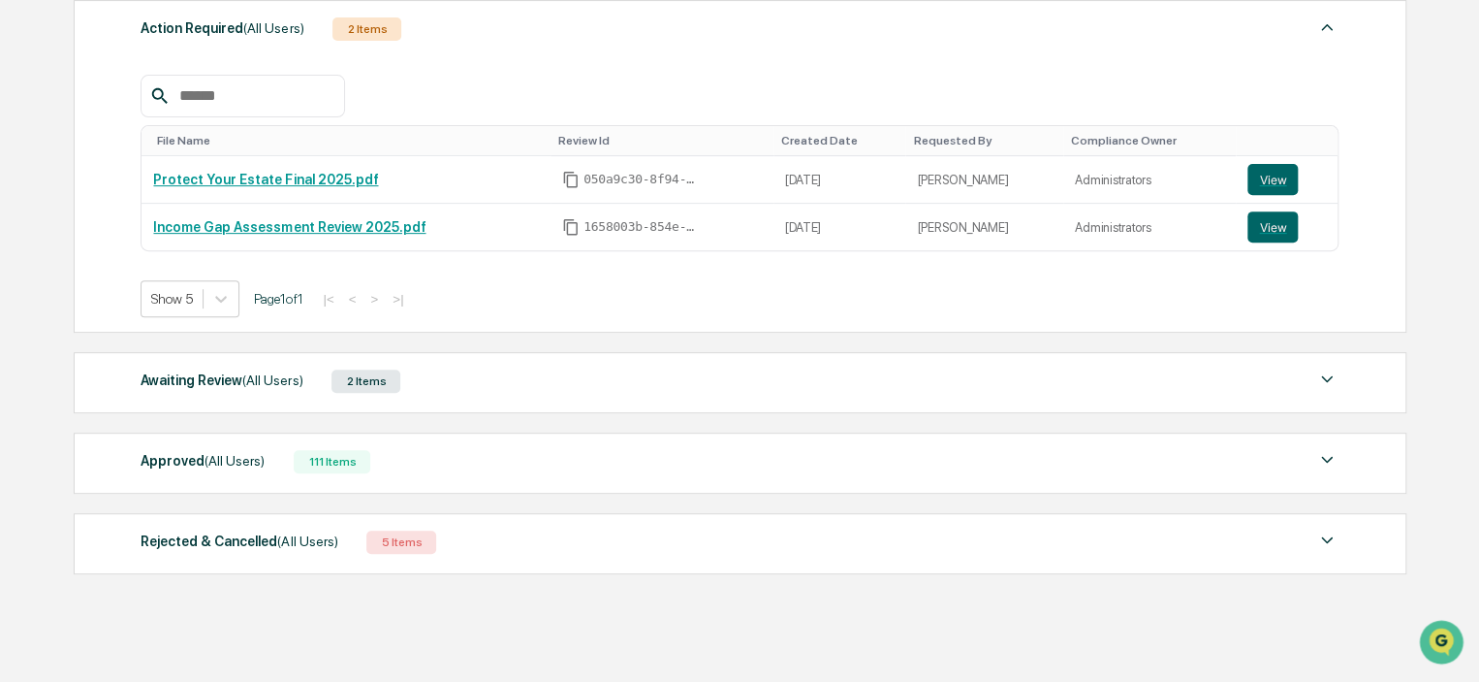
click at [213, 387] on div "Awaiting Review (All Users)" at bounding box center [222, 379] width 162 height 25
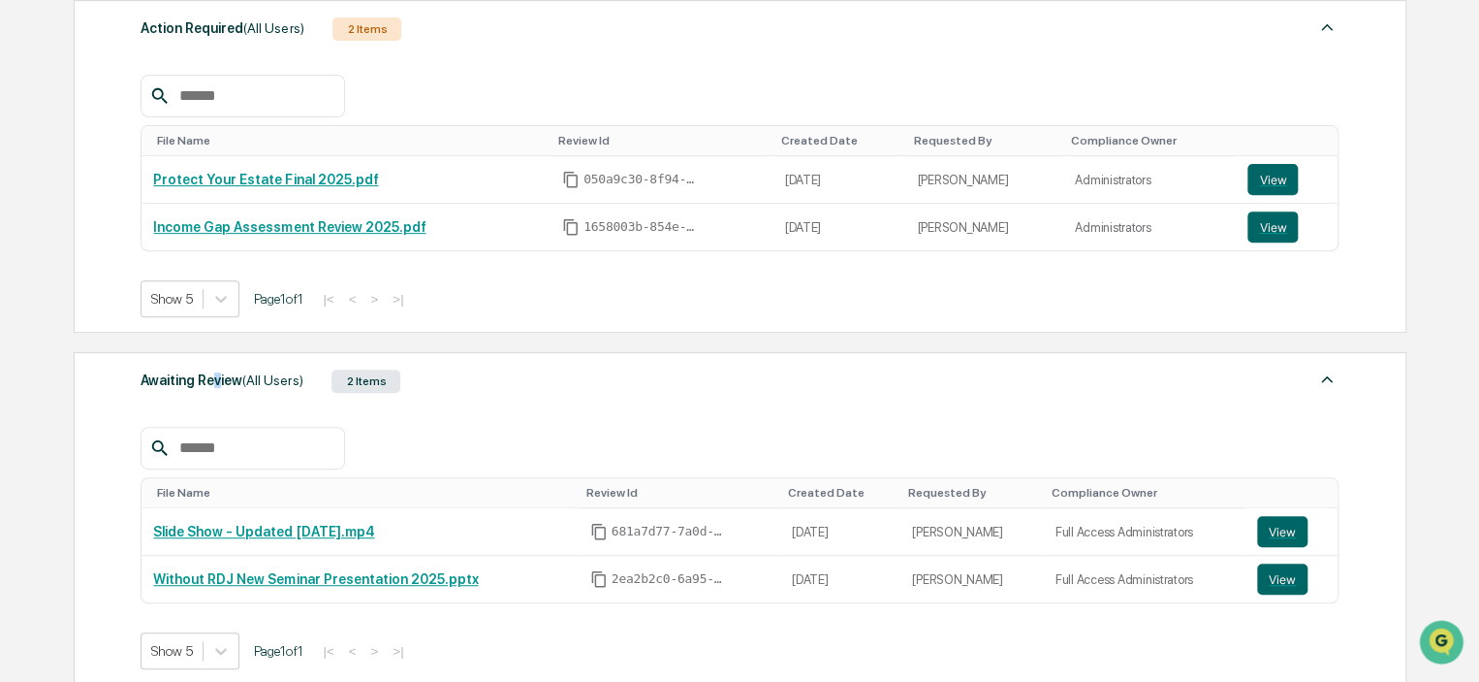
scroll to position [485, 0]
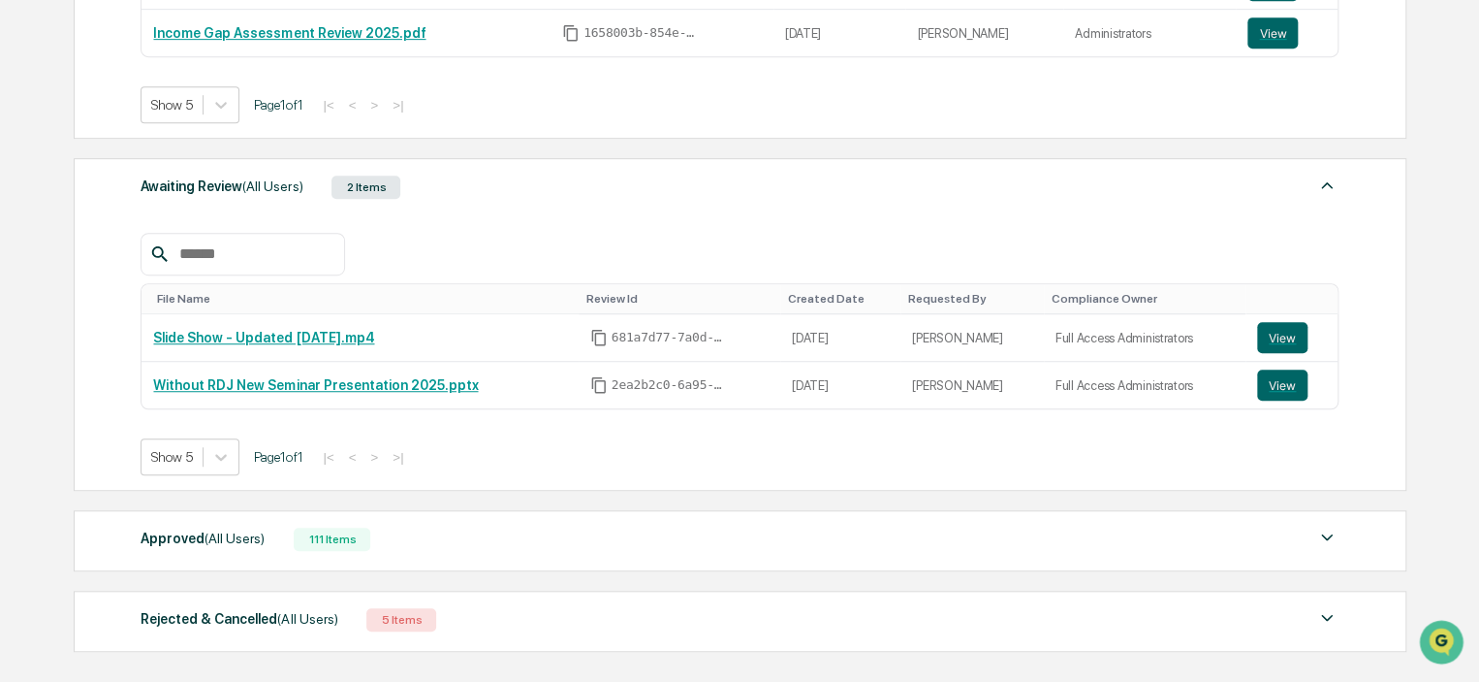
click at [187, 194] on div "Awaiting Review (All Users)" at bounding box center [222, 186] width 162 height 25
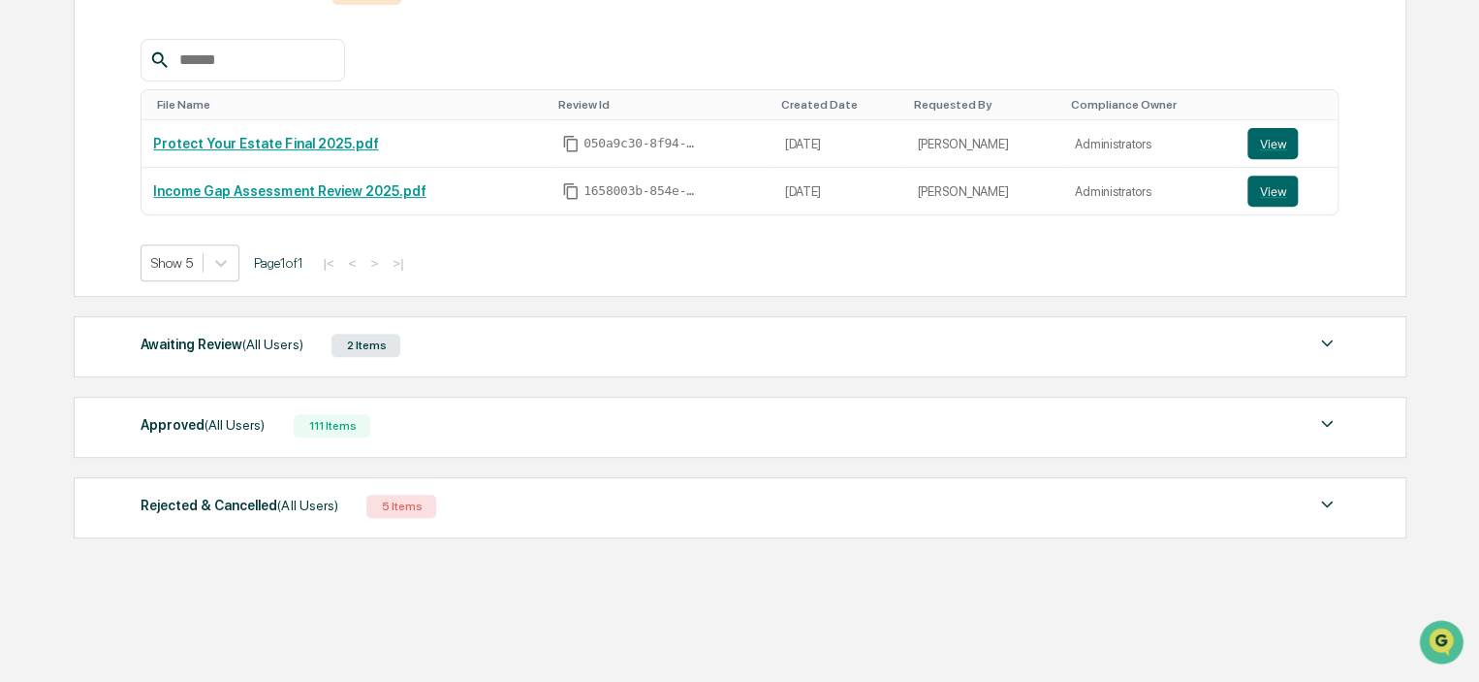
scroll to position [0, 0]
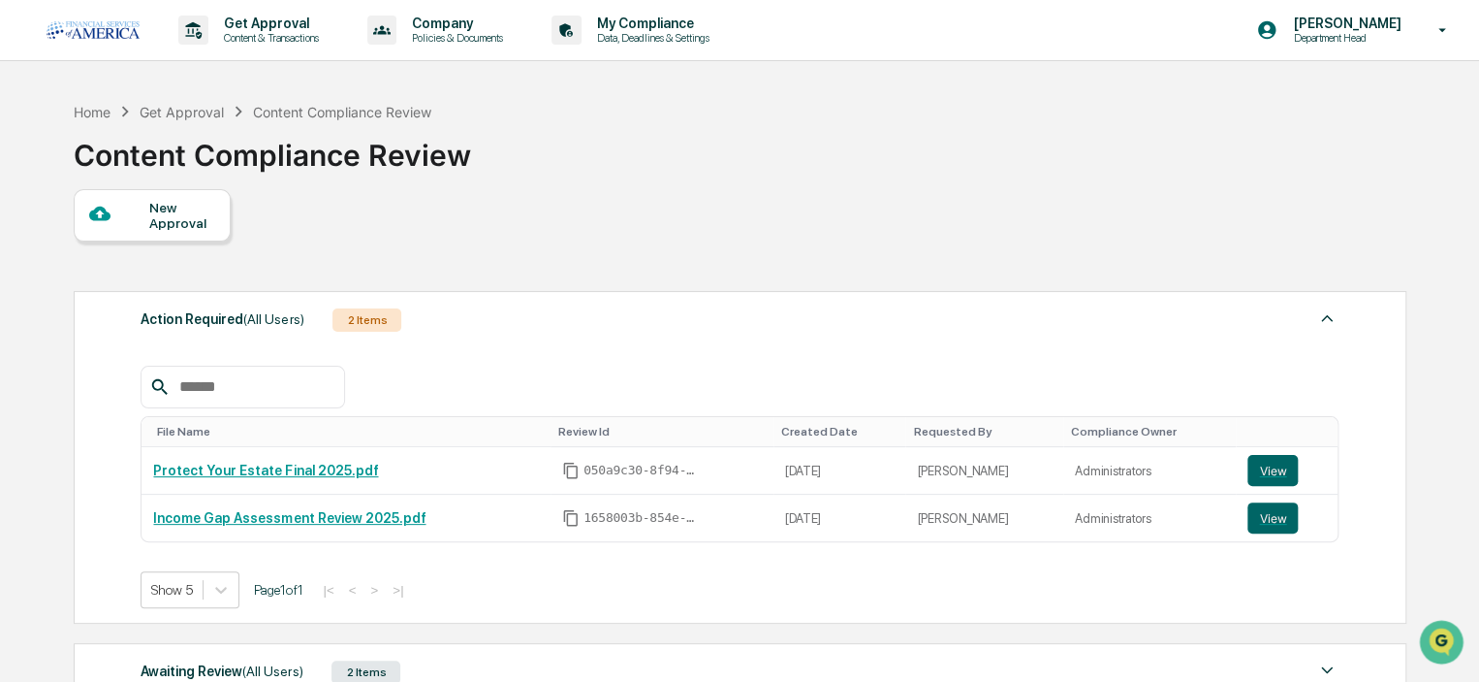
drag, startPoint x: 32, startPoint y: 206, endPoint x: 56, endPoint y: 182, distance: 33.6
click at [31, 207] on div "Get Approval Content & Transactions Company Policies & Documents My Compliance …" at bounding box center [739, 504] width 1479 height 1008
click at [110, 154] on div "Content Compliance Review" at bounding box center [273, 147] width 398 height 50
click at [543, 182] on div "Home Get Approval Content Compliance Review Content Compliance Review" at bounding box center [739, 140] width 1331 height 97
